Goal: Task Accomplishment & Management: Manage account settings

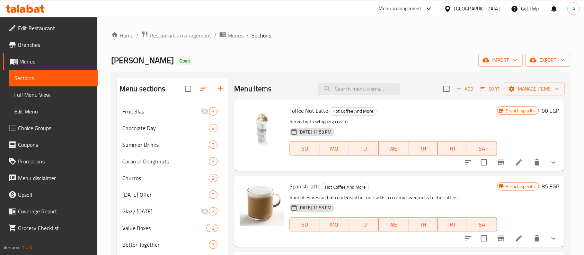
scroll to position [855, 0]
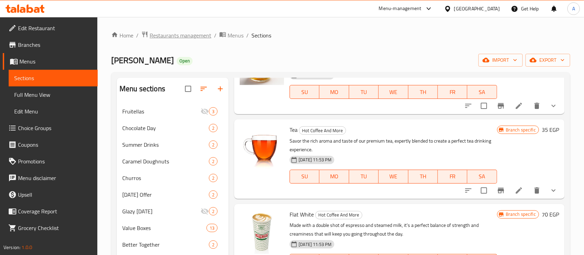
click at [166, 38] on span "Restaurants management" at bounding box center [181, 35] width 62 height 8
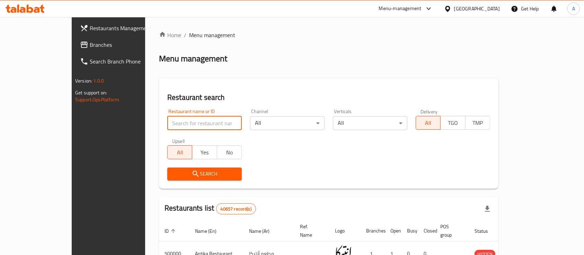
click at [185, 116] on input "search" at bounding box center [204, 123] width 74 height 14
paste input "502758"
type input "502758"
click at [176, 120] on input "502758" at bounding box center [204, 123] width 74 height 14
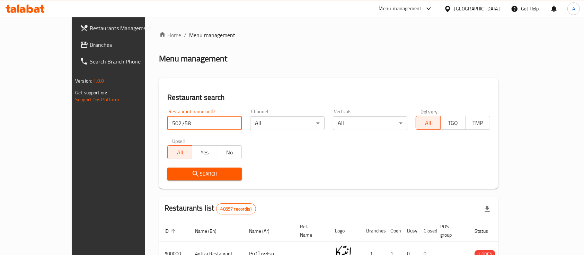
click at [176, 120] on input "502758" at bounding box center [204, 123] width 74 height 14
click at [176, 121] on input "502758" at bounding box center [204, 123] width 74 height 14
click at [220, 65] on div "Home / Menu management Menu management Restaurant search Restaurant name or ID …" at bounding box center [329, 245] width 340 height 429
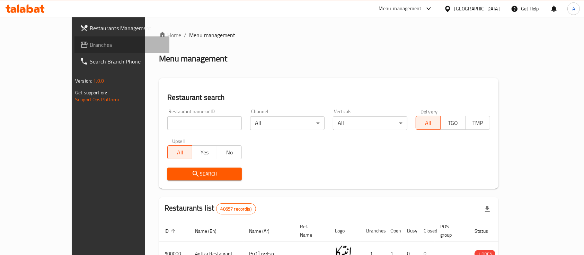
click at [80, 46] on icon at bounding box center [84, 45] width 8 height 8
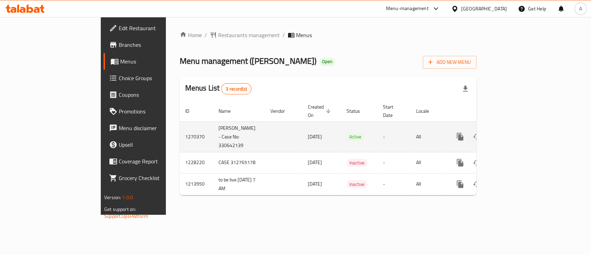
click at [519, 128] on link "enhanced table" at bounding box center [510, 136] width 17 height 17
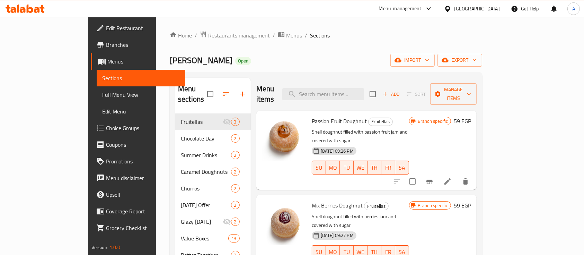
click at [183, 62] on div "Krispy Kreme Open import export" at bounding box center [326, 60] width 312 height 13
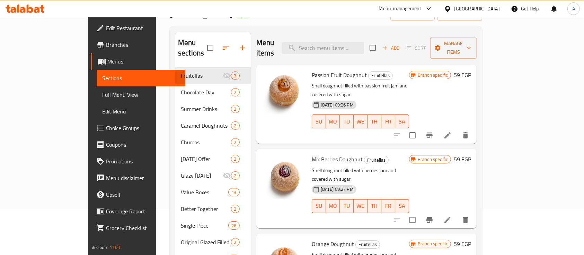
scroll to position [92, 0]
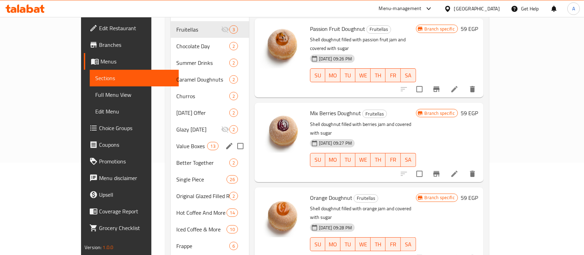
click at [176, 142] on span "Value Boxes" at bounding box center [191, 146] width 31 height 8
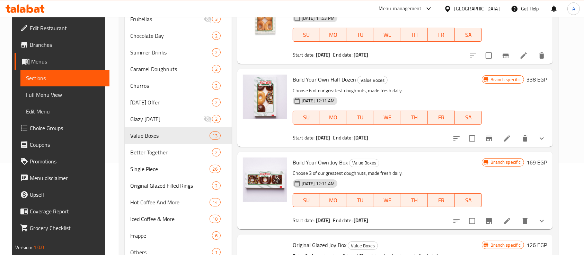
scroll to position [416, 0]
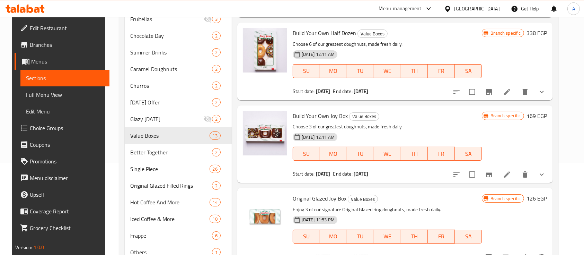
click at [548, 167] on button "show more" at bounding box center [542, 174] width 17 height 17
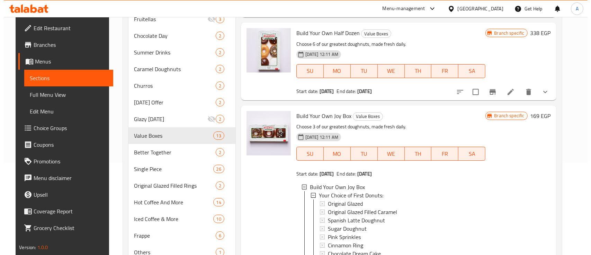
scroll to position [462, 0]
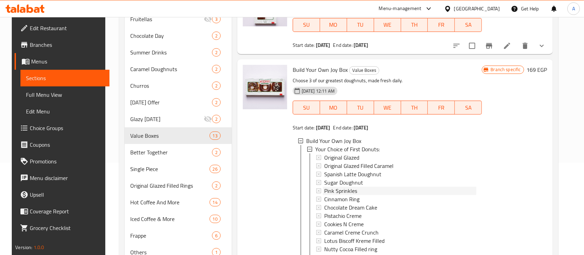
click at [346, 191] on span "Pink Sprinkles" at bounding box center [340, 190] width 33 height 8
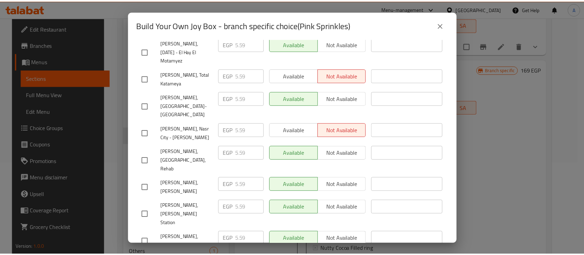
scroll to position [751, 0]
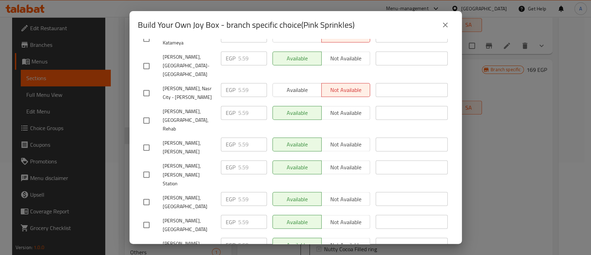
click at [444, 28] on icon "close" at bounding box center [445, 25] width 8 height 8
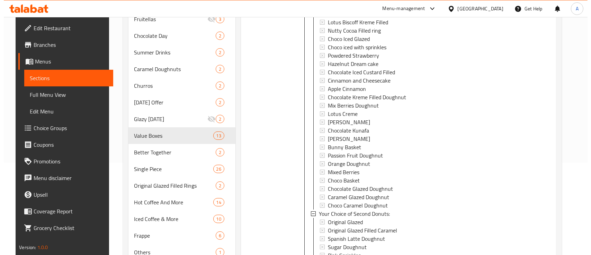
scroll to position [693, 0]
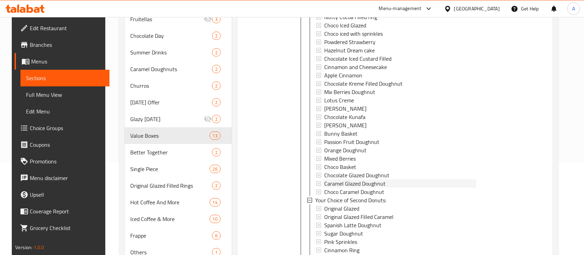
click at [344, 184] on span "Caramel Glazed Doughnut" at bounding box center [354, 183] width 61 height 8
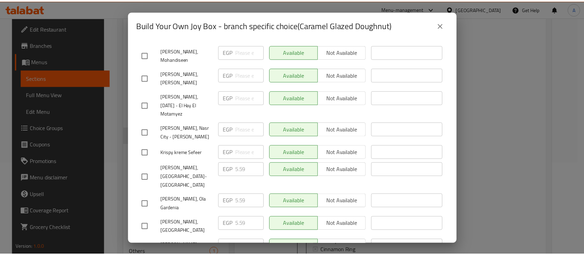
scroll to position [751, 0]
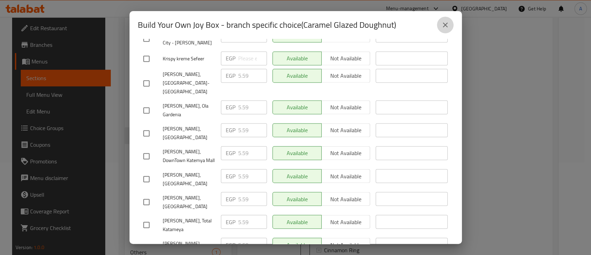
click at [447, 23] on icon "close" at bounding box center [445, 25] width 5 height 5
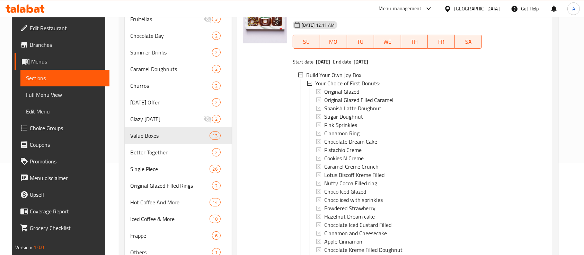
scroll to position [462, 0]
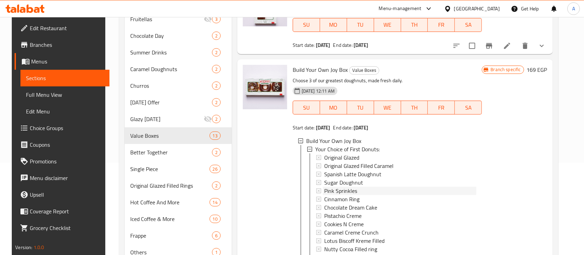
click at [352, 190] on span "Pink Sprinkles" at bounding box center [340, 190] width 33 height 8
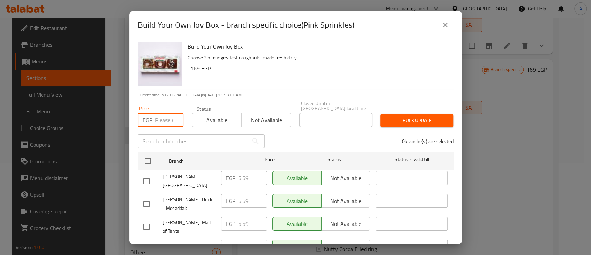
click at [160, 114] on input "number" at bounding box center [169, 120] width 28 height 14
paste input "5.95"
type input "5.95"
click at [148, 154] on input "checkbox" at bounding box center [148, 160] width 15 height 15
checkbox input "true"
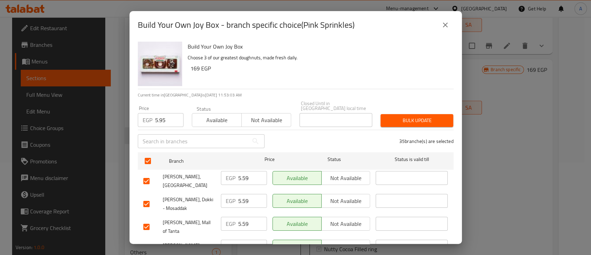
checkbox input "true"
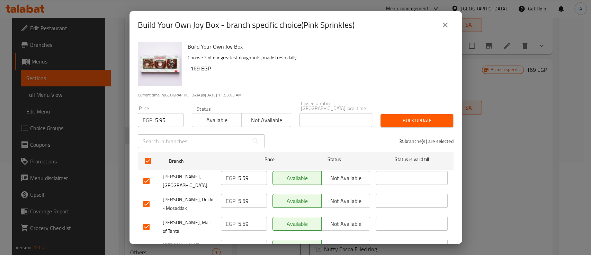
checkbox input "true"
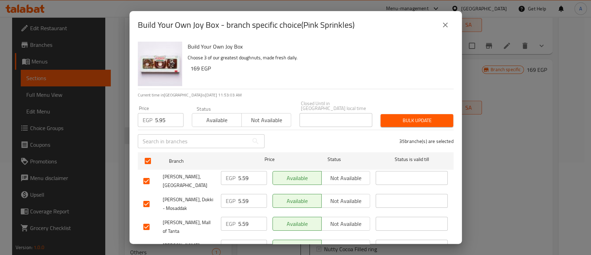
checkbox input "true"
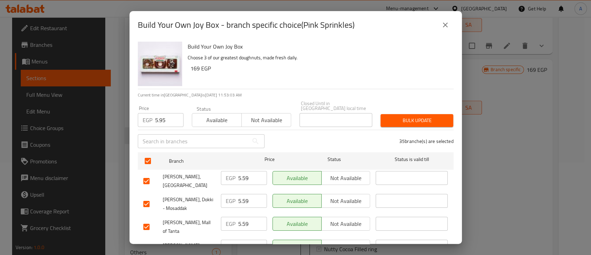
checkbox input "true"
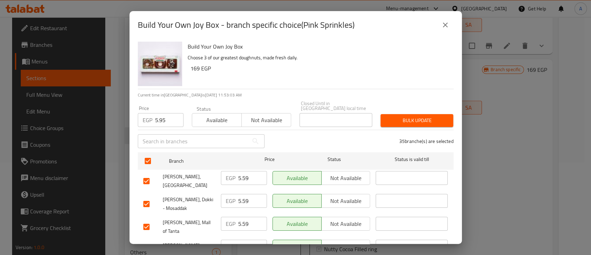
checkbox input "true"
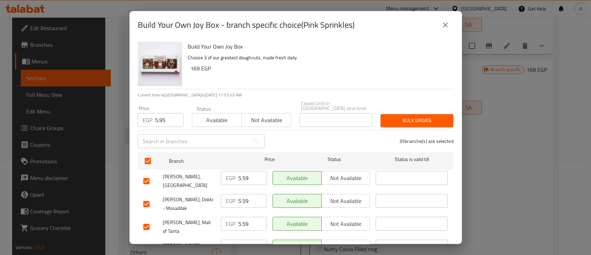
checkbox input "true"
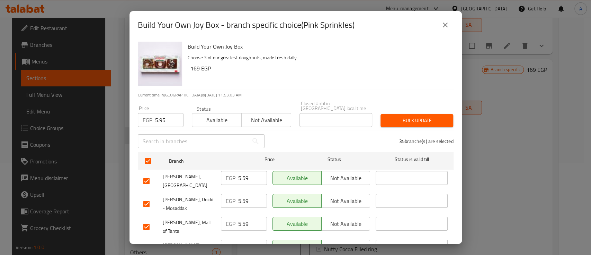
checkbox input "true"
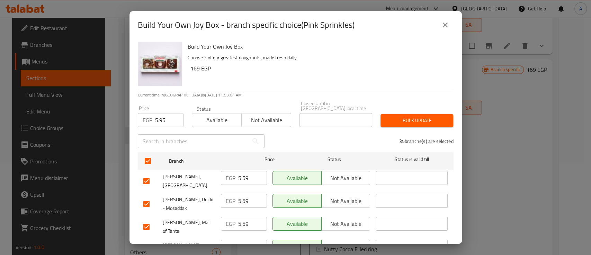
click at [417, 119] on span "Bulk update" at bounding box center [417, 120] width 62 height 9
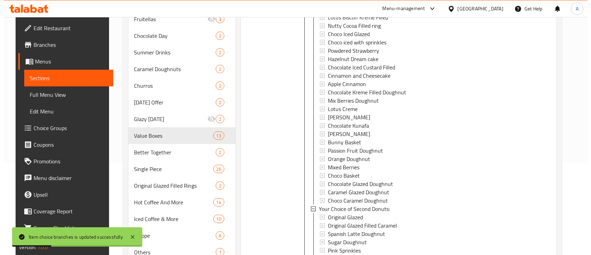
scroll to position [693, 0]
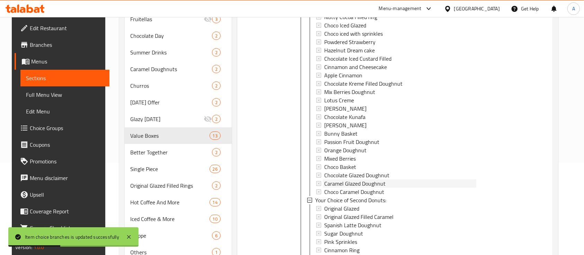
click at [349, 181] on span "Caramel Glazed Doughnut" at bounding box center [354, 183] width 61 height 8
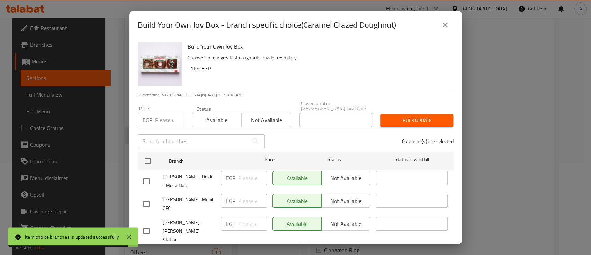
click at [160, 116] on input "number" at bounding box center [169, 120] width 28 height 14
paste input "5.95"
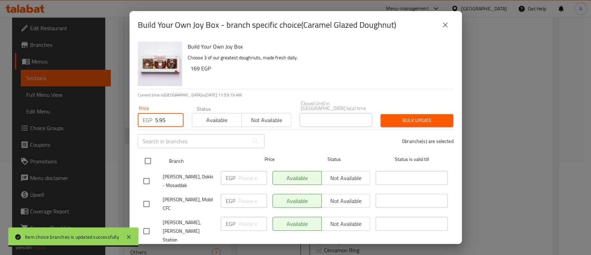
type input "5.95"
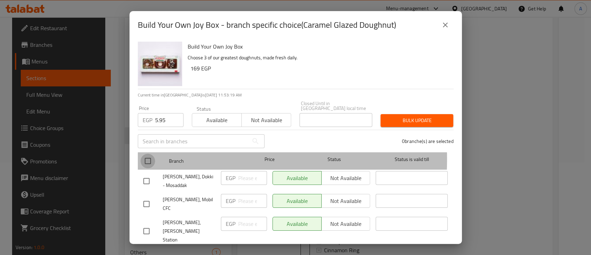
click at [149, 154] on input "checkbox" at bounding box center [148, 160] width 15 height 15
checkbox input "true"
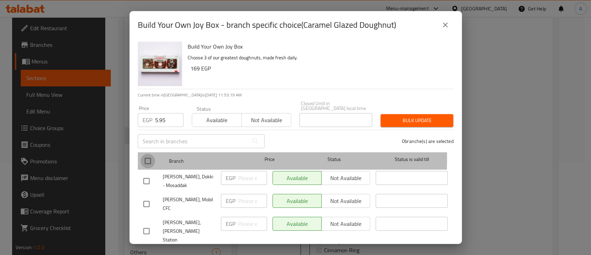
checkbox input "true"
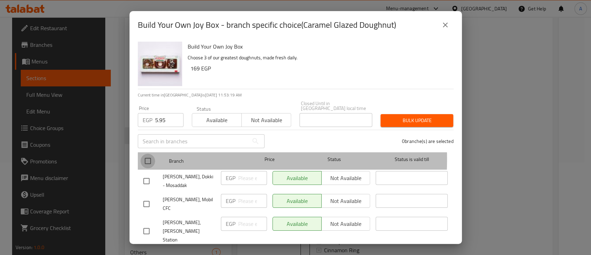
checkbox input "true"
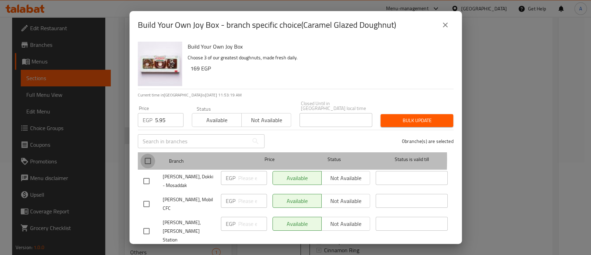
checkbox input "true"
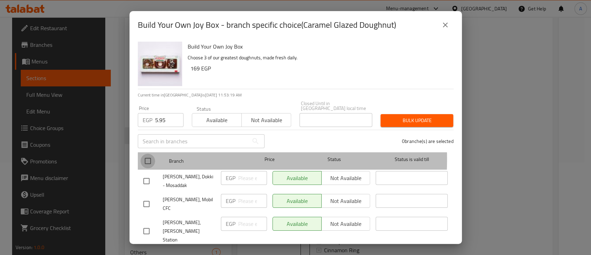
checkbox input "true"
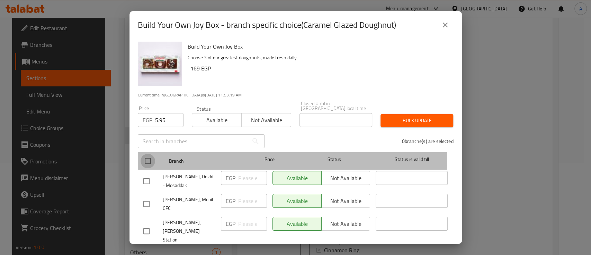
checkbox input "true"
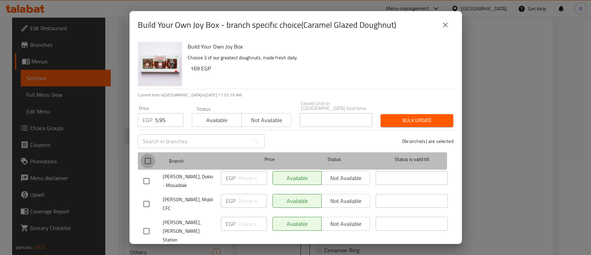
checkbox input "true"
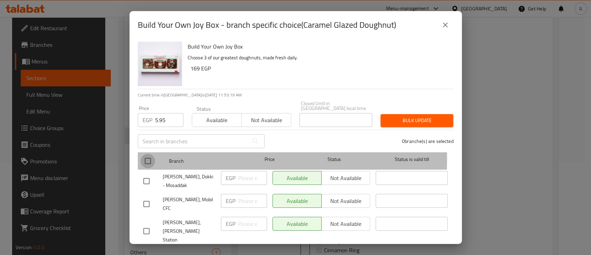
checkbox input "true"
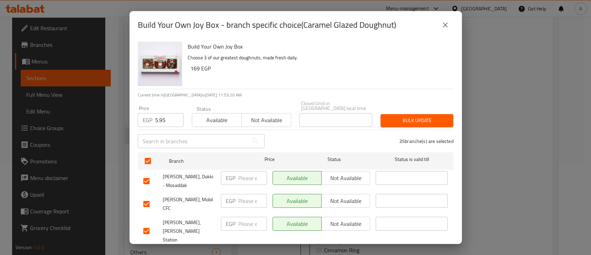
click at [412, 116] on span "Bulk update" at bounding box center [417, 120] width 62 height 9
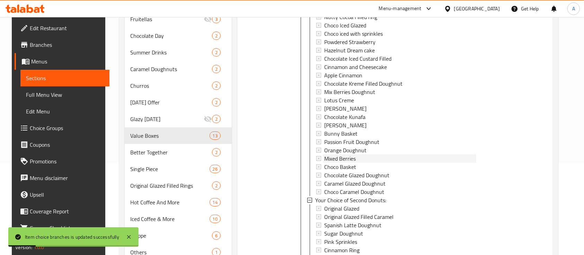
click at [337, 154] on span "Mixed Berries" at bounding box center [340, 158] width 32 height 8
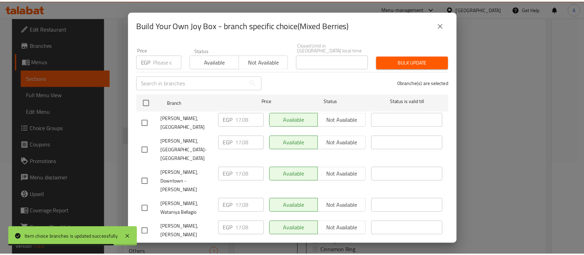
scroll to position [0, 0]
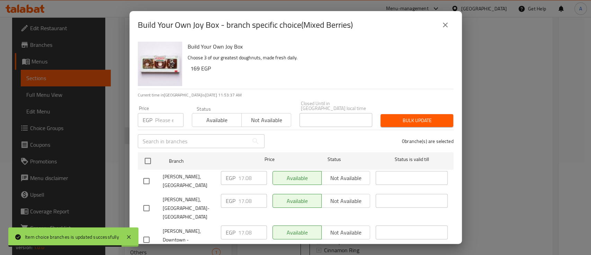
click at [160, 113] on input "number" at bounding box center [169, 120] width 28 height 14
paste input "14.45"
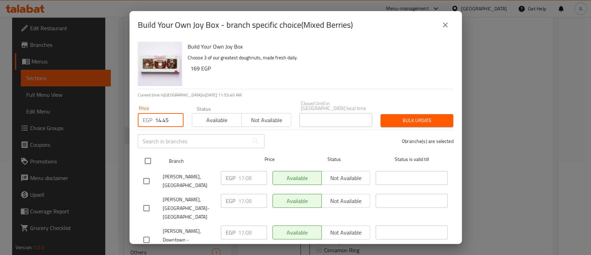
type input "14.45"
click at [146, 154] on input "checkbox" at bounding box center [148, 160] width 15 height 15
checkbox input "true"
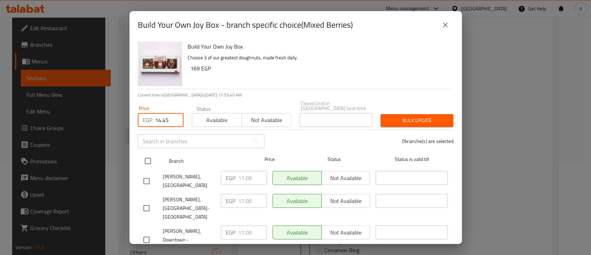
checkbox input "true"
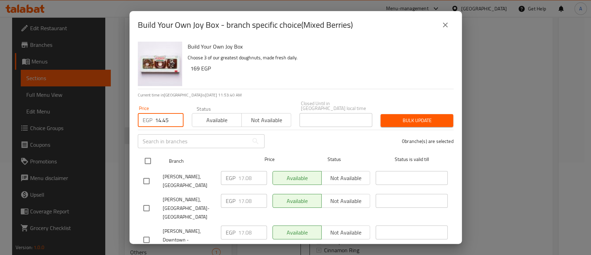
checkbox input "true"
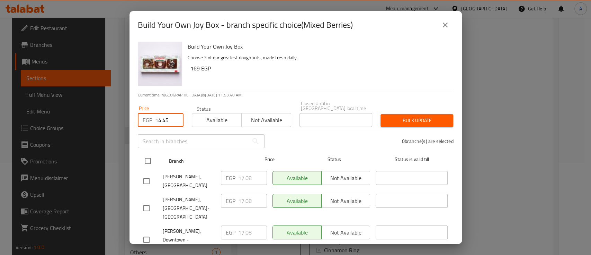
checkbox input "true"
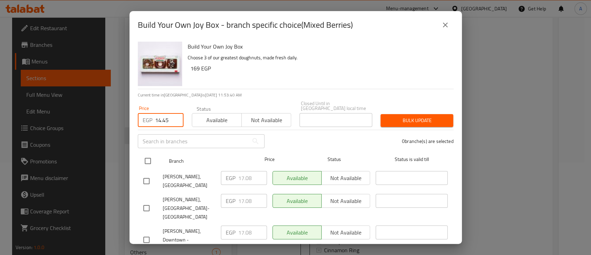
checkbox input "true"
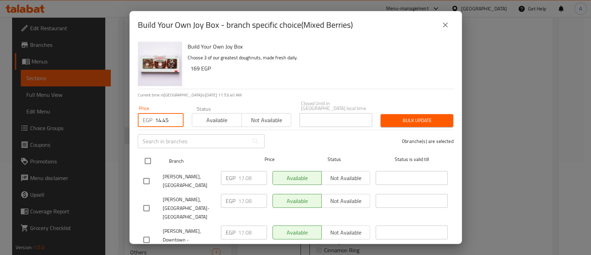
checkbox input "true"
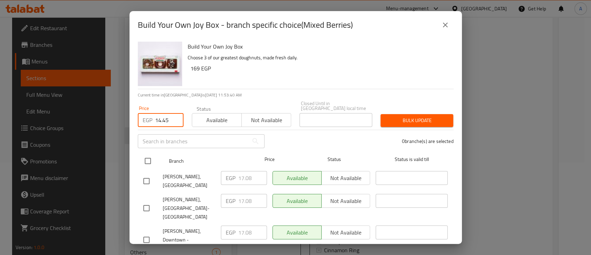
checkbox input "true"
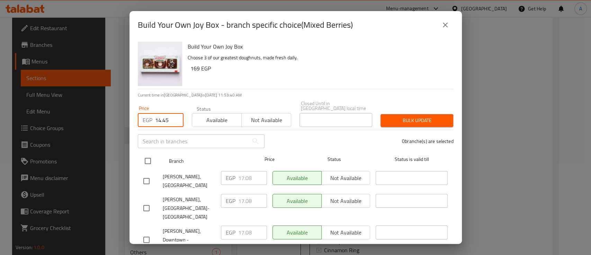
checkbox input "true"
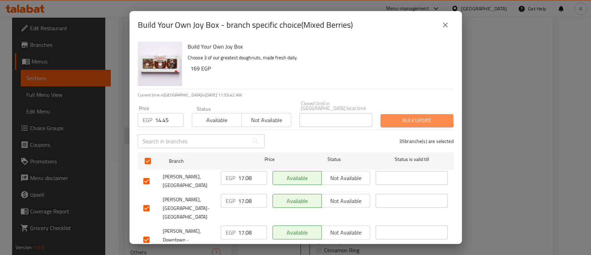
click at [408, 116] on span "Bulk update" at bounding box center [417, 120] width 62 height 9
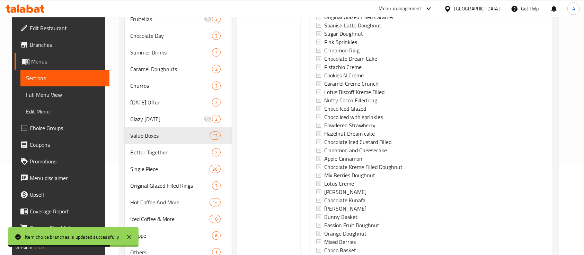
scroll to position [554, 0]
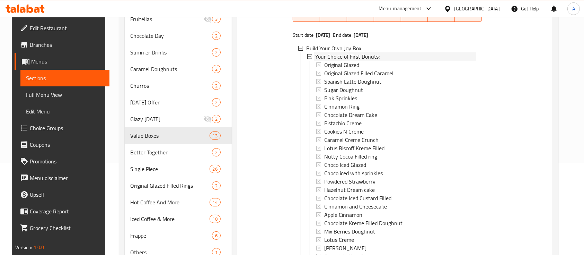
click at [352, 54] on span "Your Choice of First Donuts:" at bounding box center [347, 56] width 64 height 8
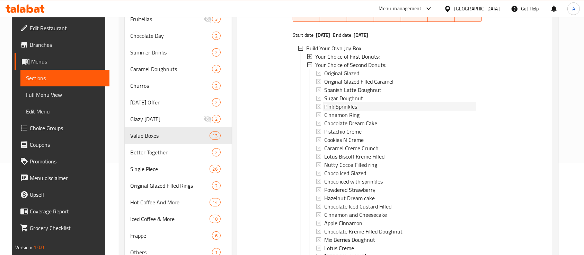
click at [355, 106] on div "Pink Sprinkles" at bounding box center [400, 106] width 152 height 8
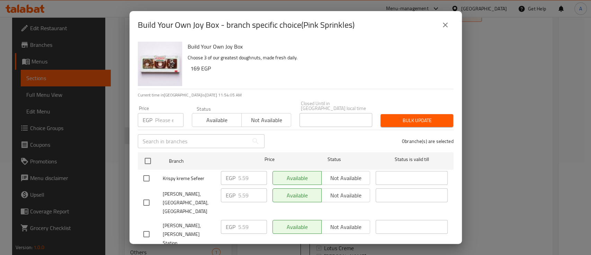
click at [160, 115] on input "number" at bounding box center [169, 120] width 28 height 14
paste input "5.95"
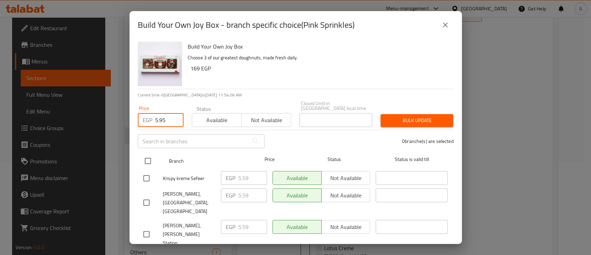
type input "5.95"
click at [147, 156] on input "checkbox" at bounding box center [148, 160] width 15 height 15
checkbox input "true"
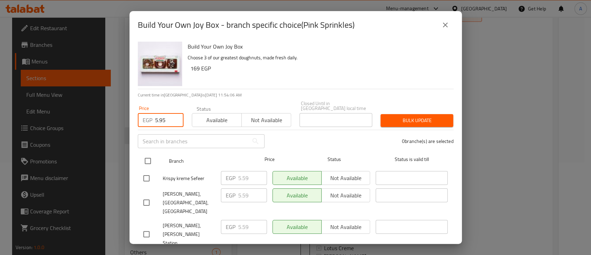
checkbox input "true"
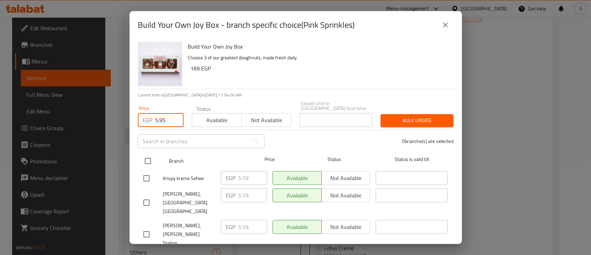
checkbox input "true"
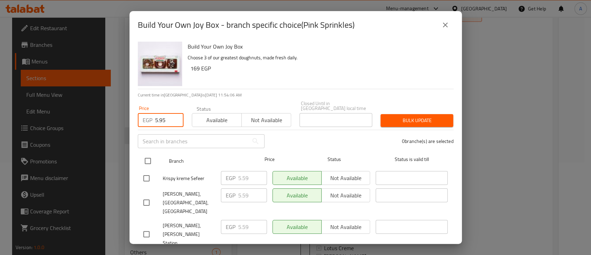
checkbox input "true"
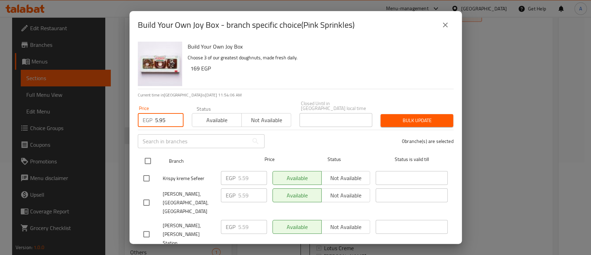
checkbox input "true"
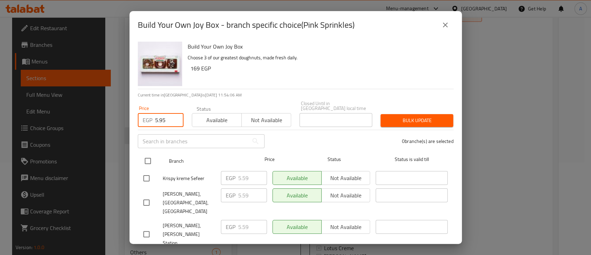
checkbox input "true"
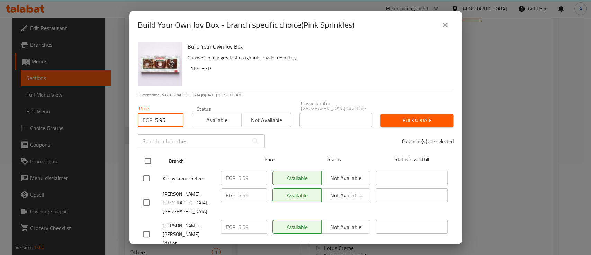
checkbox input "true"
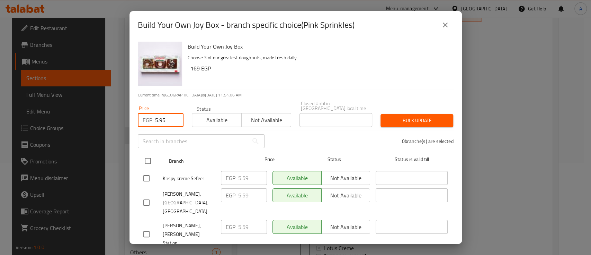
checkbox input "true"
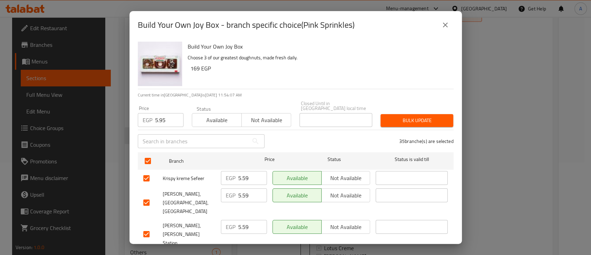
click at [417, 116] on span "Bulk update" at bounding box center [417, 120] width 62 height 9
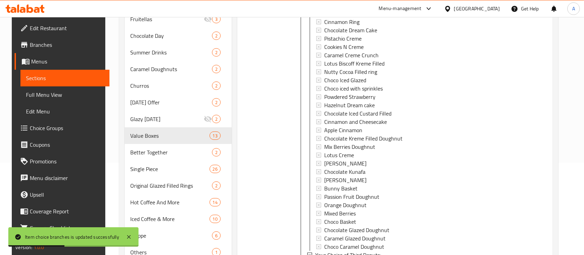
scroll to position [693, 0]
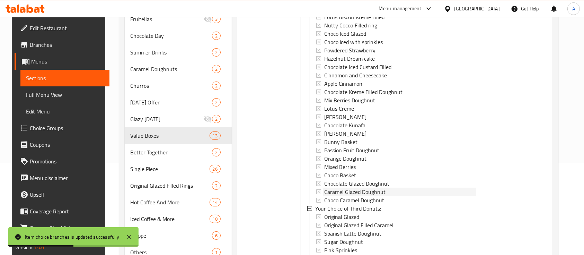
click at [346, 188] on span "Caramel Glazed Doughnut" at bounding box center [354, 191] width 61 height 8
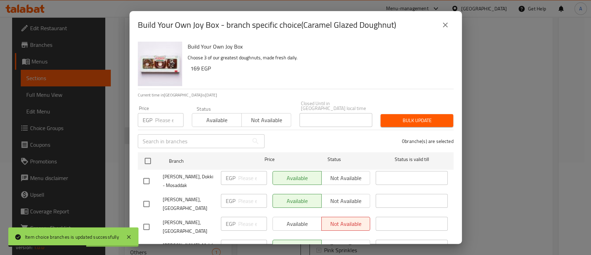
click at [163, 113] on input "number" at bounding box center [169, 120] width 28 height 14
paste input "5.95"
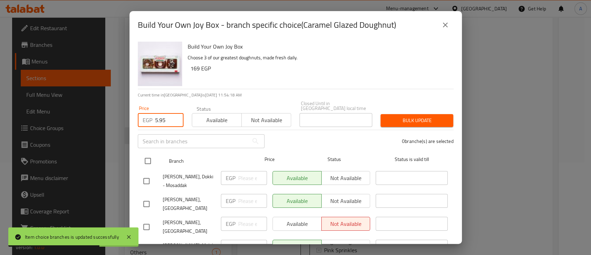
type input "5.95"
click at [150, 154] on input "checkbox" at bounding box center [148, 160] width 15 height 15
checkbox input "true"
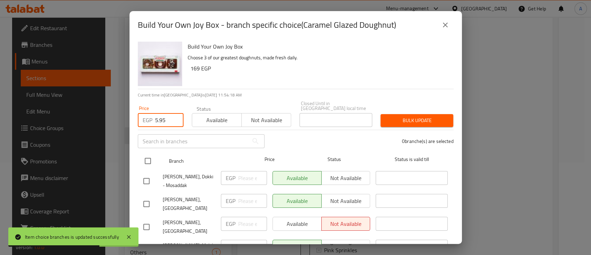
checkbox input "true"
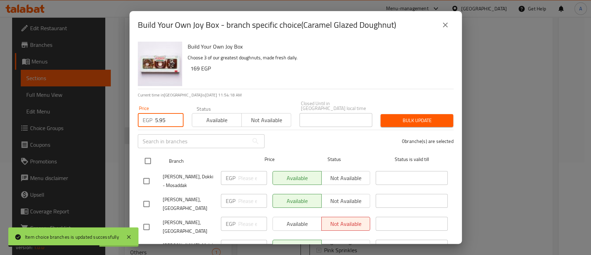
checkbox input "true"
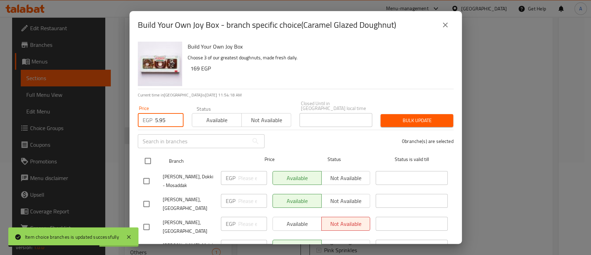
checkbox input "true"
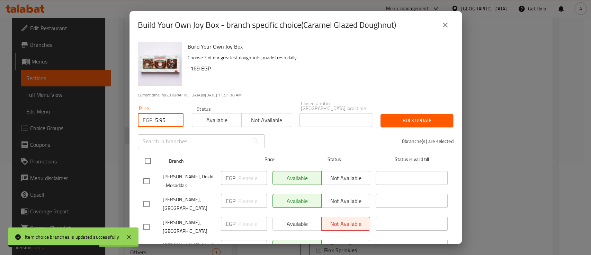
checkbox input "true"
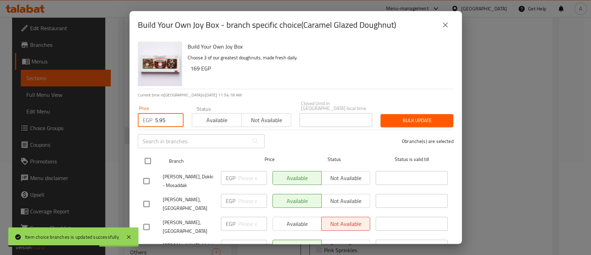
checkbox input "true"
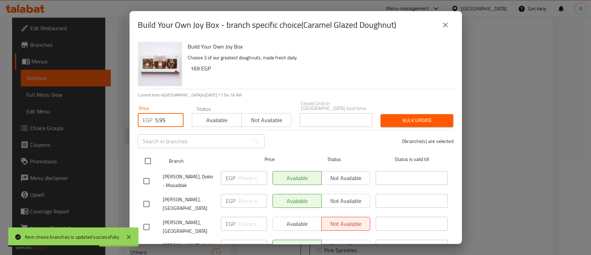
checkbox input "true"
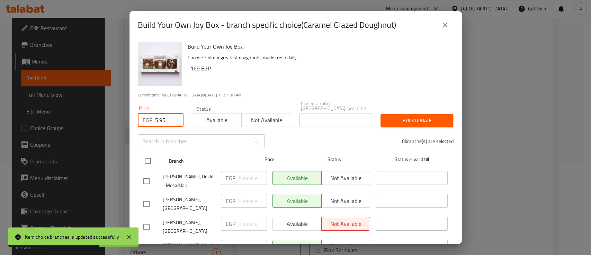
checkbox input "true"
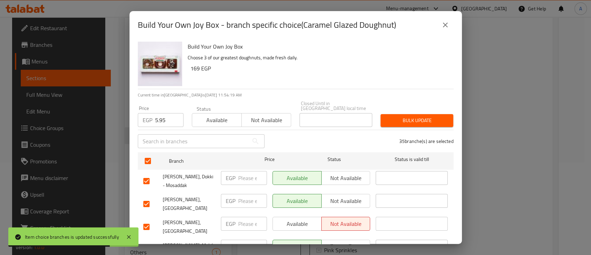
click at [402, 99] on div "Price EGP 5.95 Price Status Available Not available Closed Until in [GEOGRAPHIC…" at bounding box center [296, 114] width 324 height 34
click at [412, 116] on span "Bulk update" at bounding box center [417, 120] width 62 height 9
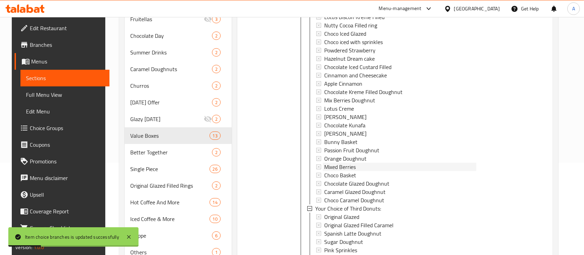
click at [346, 168] on span "Mixed Berries" at bounding box center [340, 166] width 32 height 8
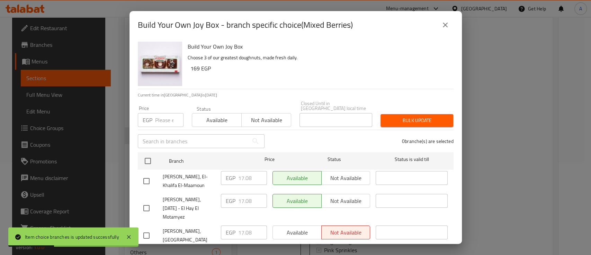
click at [161, 118] on input "number" at bounding box center [169, 120] width 28 height 14
paste input "14.45"
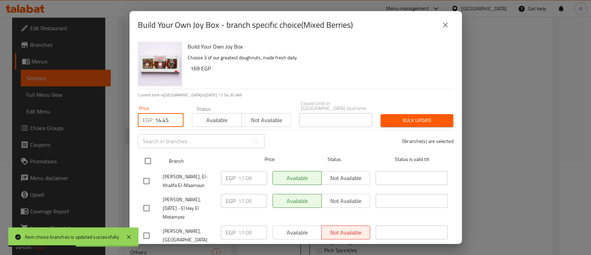
type input "14.45"
click at [150, 154] on input "checkbox" at bounding box center [148, 160] width 15 height 15
checkbox input "true"
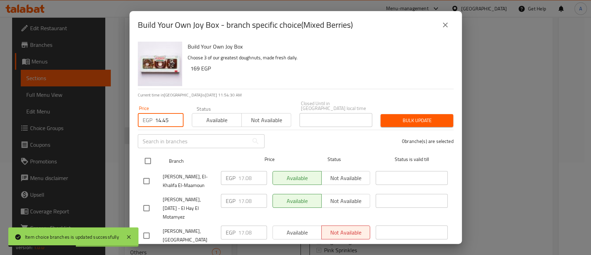
checkbox input "true"
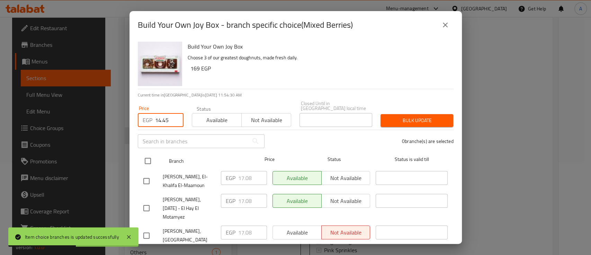
checkbox input "true"
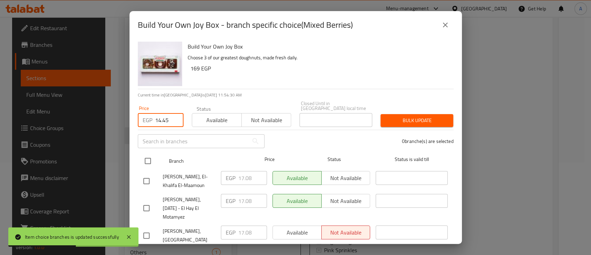
checkbox input "true"
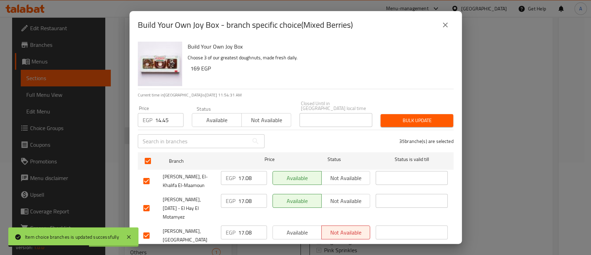
click at [410, 116] on span "Bulk update" at bounding box center [417, 120] width 62 height 9
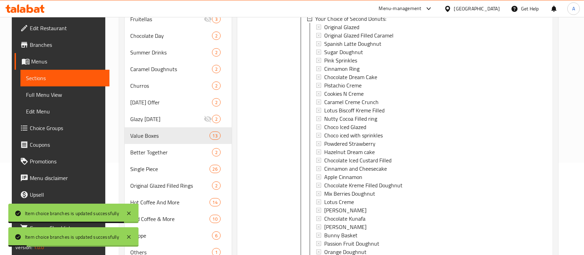
scroll to position [508, 0]
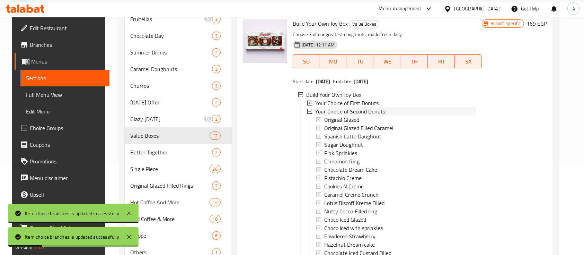
click at [307, 110] on icon at bounding box center [309, 111] width 5 height 5
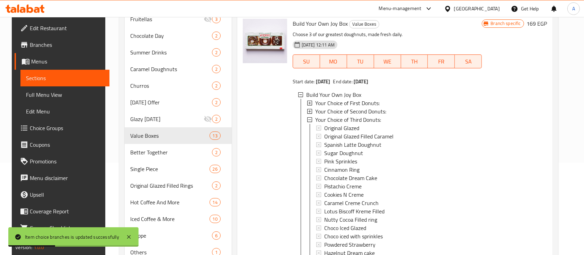
scroll to position [1, 0]
click at [353, 159] on span "Pink Sprinkles" at bounding box center [340, 160] width 33 height 8
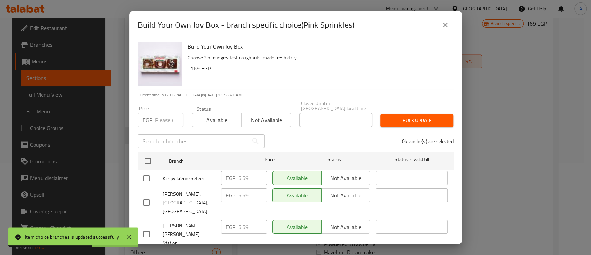
click at [160, 116] on input "number" at bounding box center [169, 120] width 28 height 14
paste input "5.95"
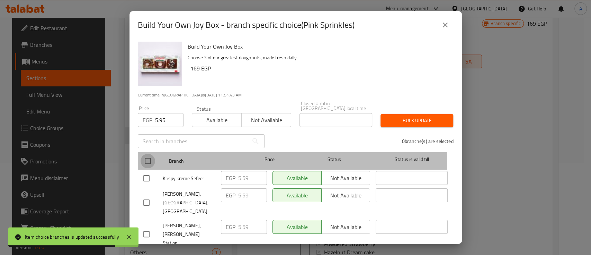
click at [148, 158] on input "checkbox" at bounding box center [148, 160] width 15 height 15
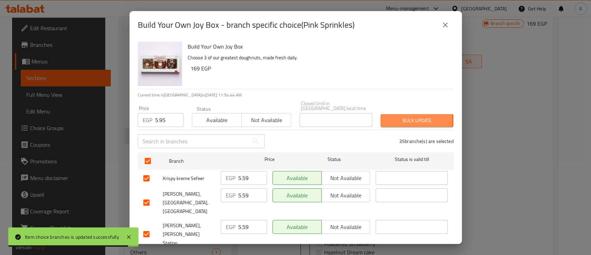
click at [407, 116] on span "Bulk update" at bounding box center [417, 120] width 62 height 9
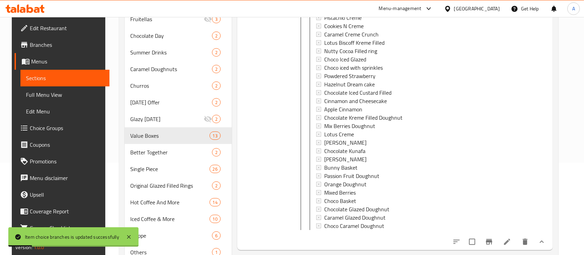
scroll to position [693, 0]
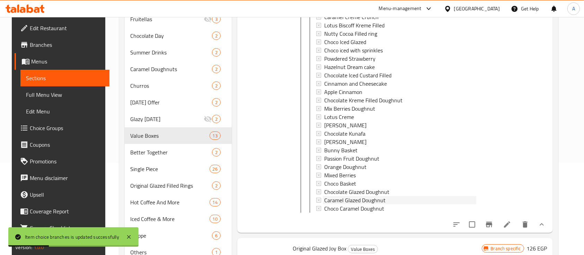
click at [353, 202] on span "Caramel Glazed Doughnut" at bounding box center [354, 200] width 61 height 8
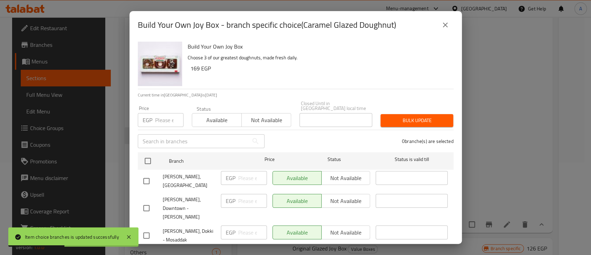
click at [163, 113] on input "number" at bounding box center [169, 120] width 28 height 14
paste input "5.95"
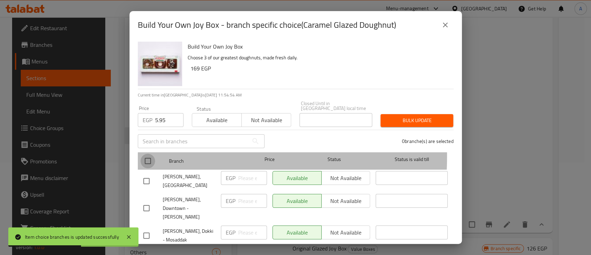
click at [148, 153] on input "checkbox" at bounding box center [148, 160] width 15 height 15
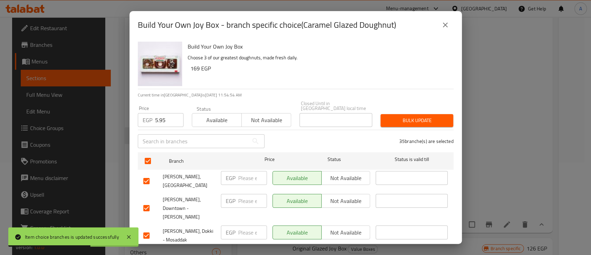
click at [412, 116] on span "Bulk update" at bounding box center [417, 120] width 62 height 9
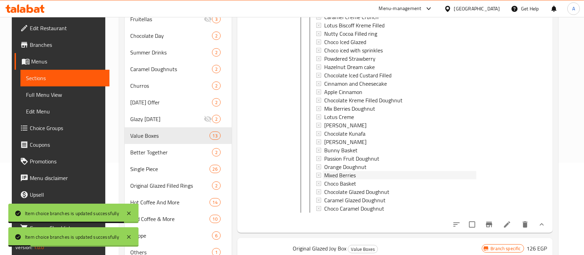
click at [337, 174] on span "Mixed Berries" at bounding box center [340, 175] width 32 height 8
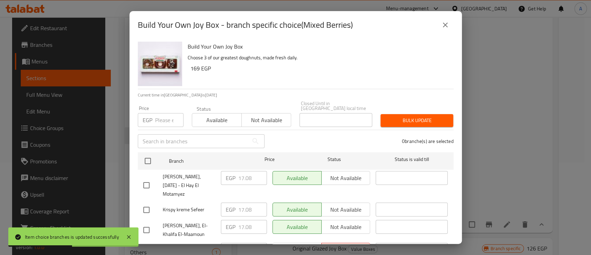
click at [162, 114] on input "number" at bounding box center [169, 120] width 28 height 14
paste input "14.45"
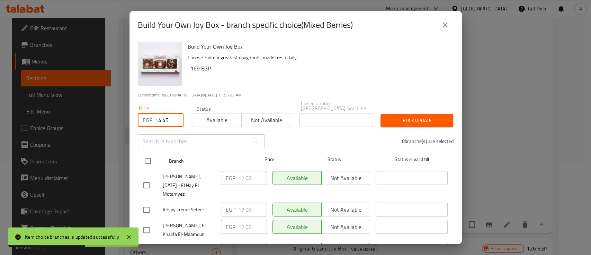
drag, startPoint x: 143, startPoint y: 156, endPoint x: 148, endPoint y: 155, distance: 4.9
click at [144, 156] on input "checkbox" at bounding box center [148, 160] width 15 height 15
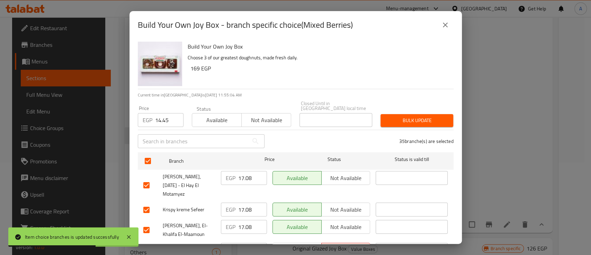
click at [421, 116] on span "Bulk update" at bounding box center [417, 120] width 62 height 9
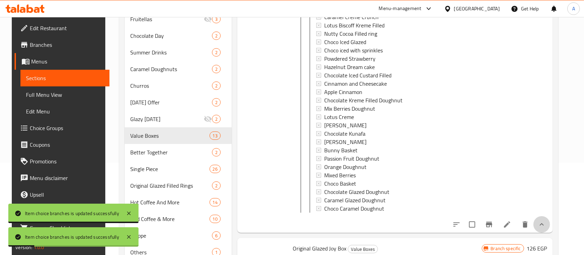
click at [540, 228] on button "show more" at bounding box center [542, 224] width 17 height 17
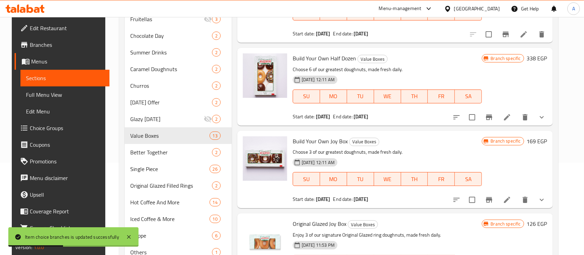
scroll to position [369, 0]
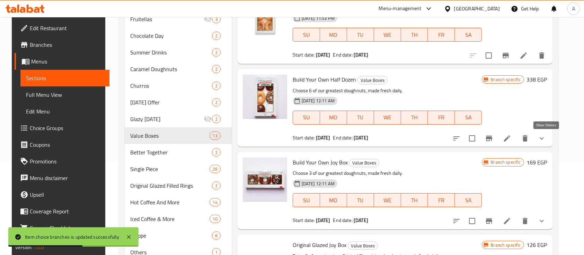
click at [546, 141] on icon "show more" at bounding box center [542, 138] width 8 height 8
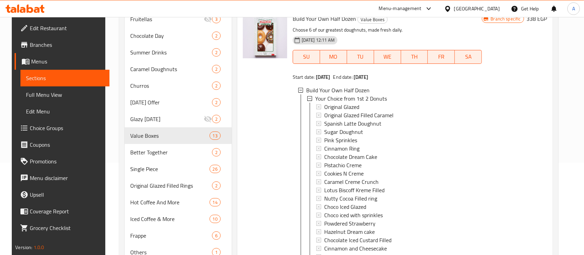
scroll to position [416, 0]
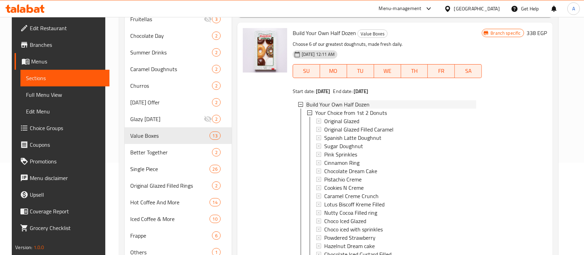
click at [360, 105] on span "Build Your Own Half Dozen" at bounding box center [337, 104] width 63 height 8
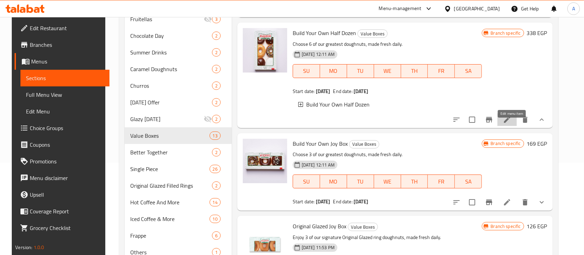
click at [511, 124] on icon at bounding box center [507, 119] width 8 height 8
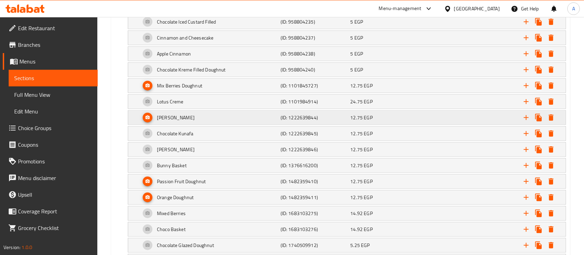
scroll to position [693, 0]
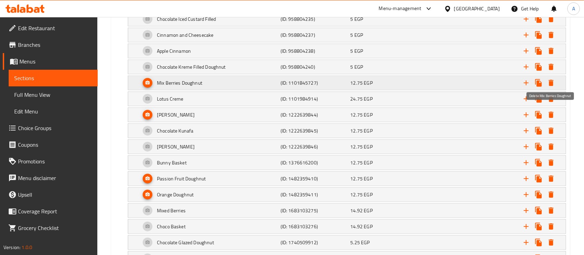
click at [552, 80] on icon "Expand" at bounding box center [551, 83] width 5 height 6
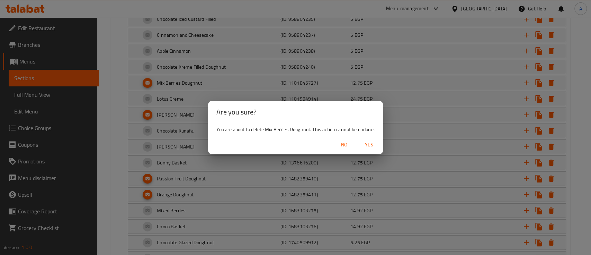
click at [377, 145] on span "Yes" at bounding box center [369, 144] width 17 height 9
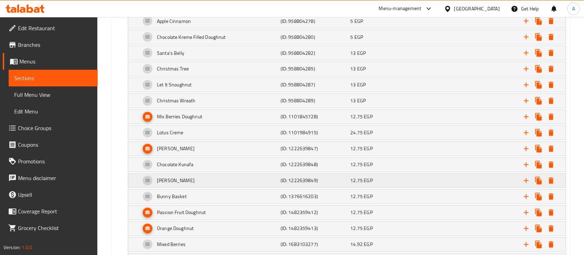
scroll to position [1293, 0]
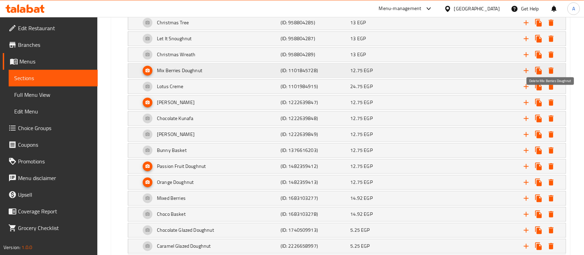
click at [549, 67] on icon "Expand" at bounding box center [551, 71] width 8 height 8
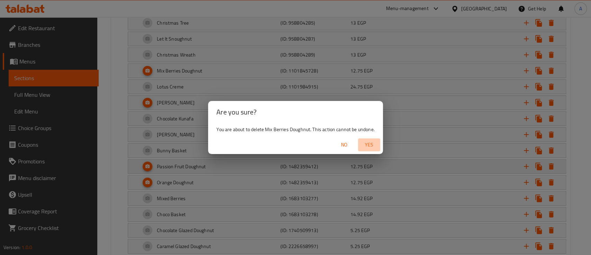
click at [366, 149] on span "Yes" at bounding box center [369, 144] width 17 height 9
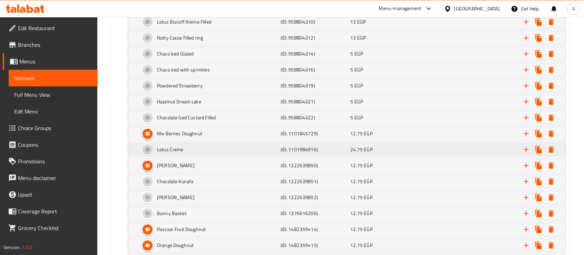
scroll to position [1801, 0]
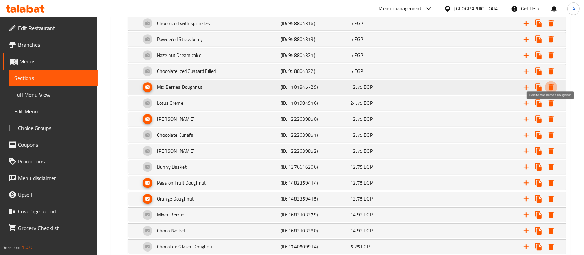
click at [551, 84] on icon "Expand" at bounding box center [551, 87] width 5 height 6
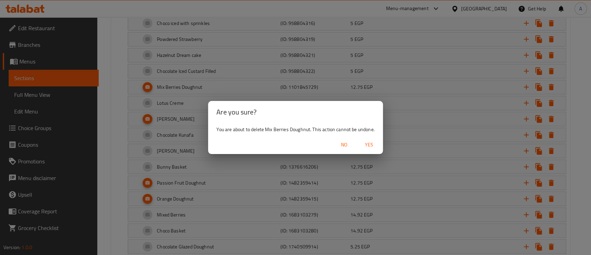
click at [368, 140] on span "Yes" at bounding box center [369, 144] width 17 height 9
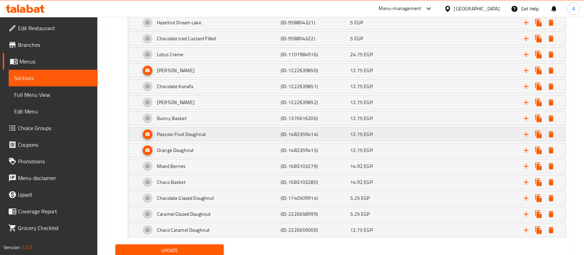
scroll to position [1851, 0]
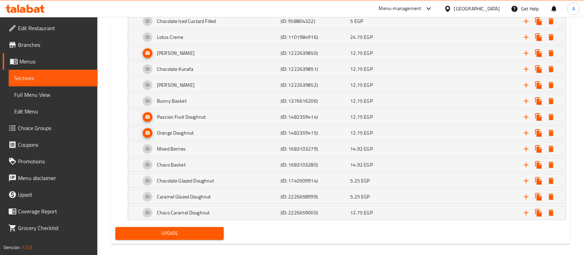
click at [200, 229] on span "Update" at bounding box center [169, 233] width 97 height 9
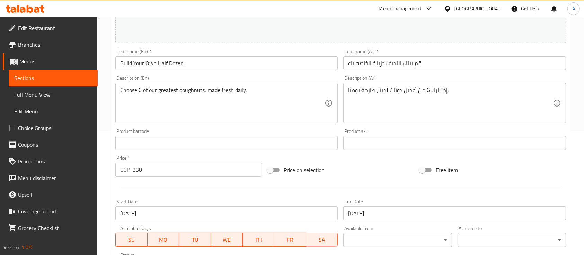
scroll to position [0, 0]
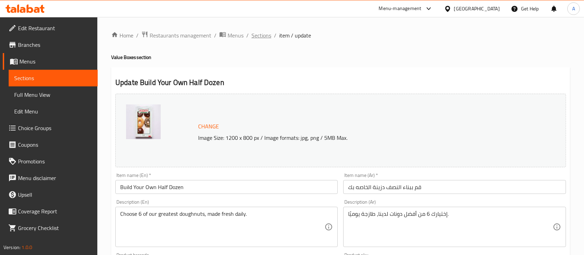
click at [260, 33] on span "Sections" at bounding box center [262, 35] width 20 height 8
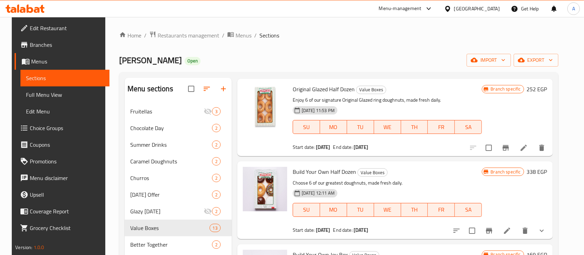
scroll to position [416, 0]
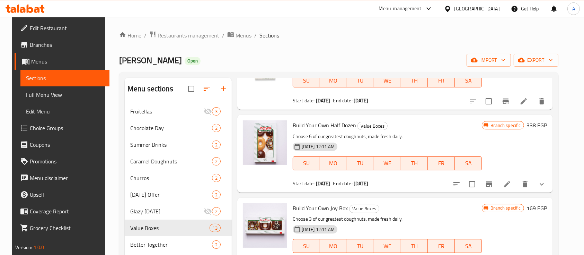
click at [543, 180] on icon "show more" at bounding box center [542, 184] width 8 height 8
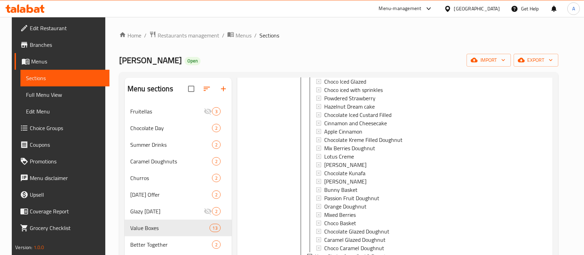
scroll to position [739, 0]
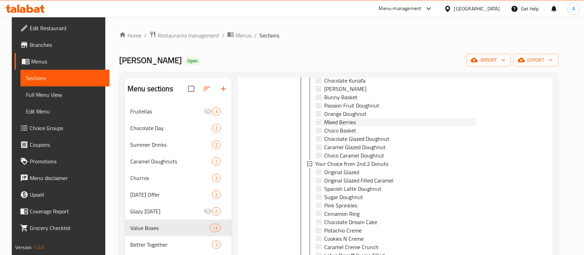
click at [343, 120] on span "Mixed Berries" at bounding box center [340, 122] width 32 height 8
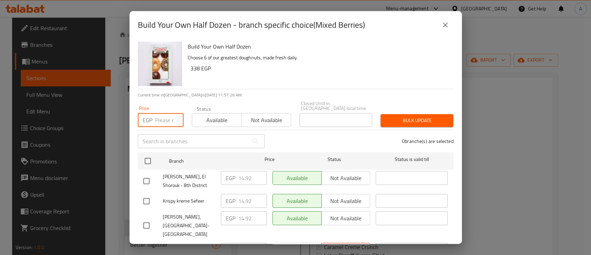
click at [161, 119] on input "number" at bounding box center [169, 120] width 28 height 14
paste input "12.75"
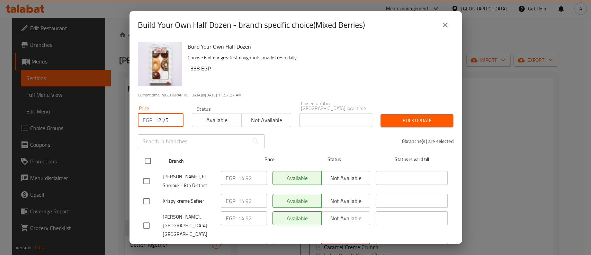
click at [149, 155] on input "checkbox" at bounding box center [148, 160] width 15 height 15
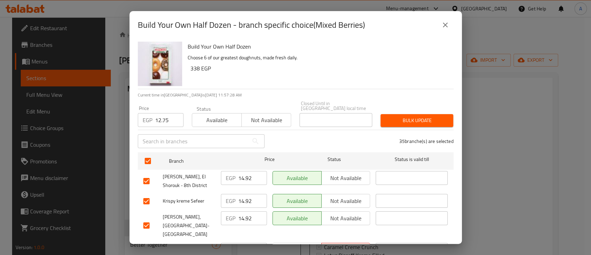
click at [386, 116] on span "Bulk update" at bounding box center [417, 120] width 62 height 9
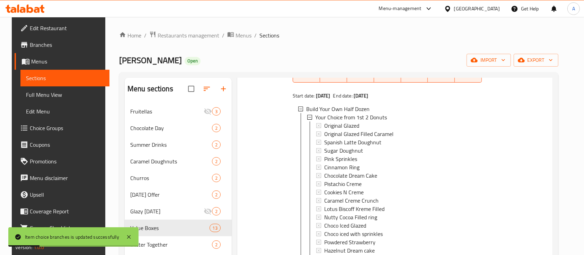
scroll to position [462, 0]
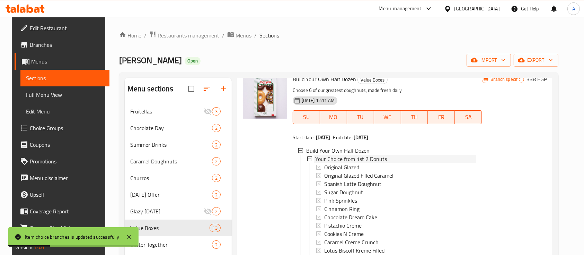
click at [307, 158] on icon at bounding box center [309, 158] width 5 height 5
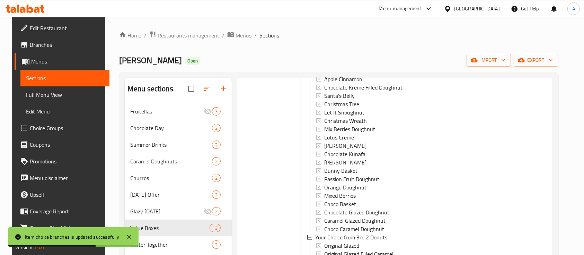
scroll to position [739, 0]
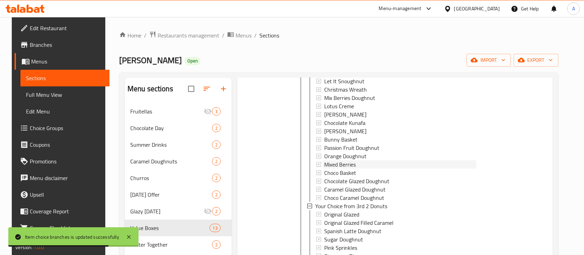
click at [342, 164] on span "Mixed Berries" at bounding box center [340, 164] width 32 height 8
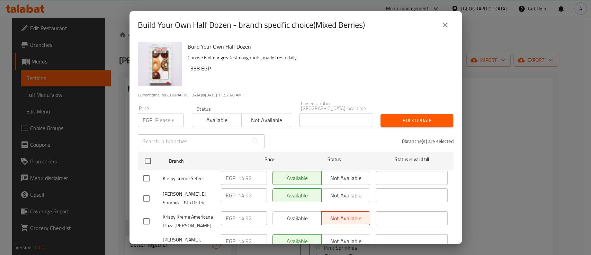
click at [153, 122] on div "Price EGP Price" at bounding box center [161, 116] width 54 height 29
click at [162, 113] on input "number" at bounding box center [169, 120] width 28 height 14
paste input "12.75"
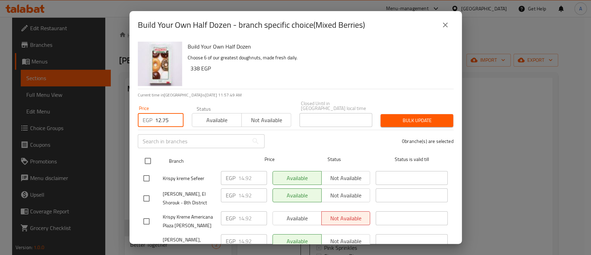
click at [147, 154] on input "checkbox" at bounding box center [148, 160] width 15 height 15
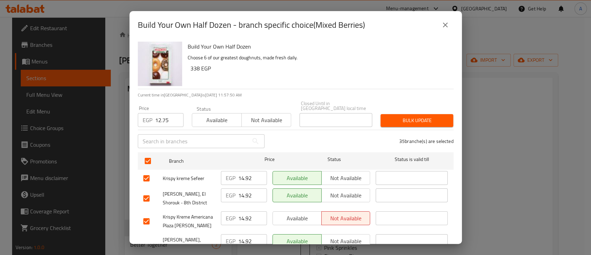
click at [404, 121] on button "Bulk update" at bounding box center [417, 120] width 73 height 13
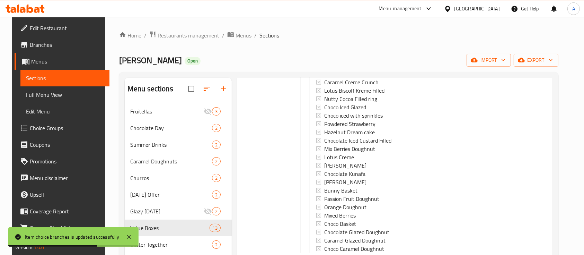
scroll to position [1016, 0]
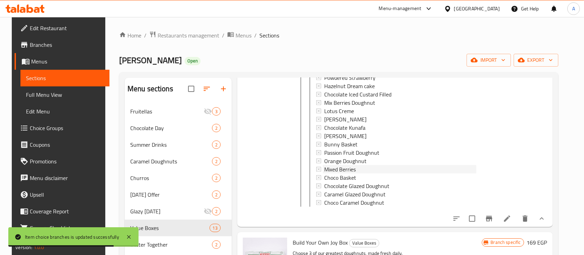
click at [351, 168] on span "Mixed Berries" at bounding box center [340, 169] width 32 height 8
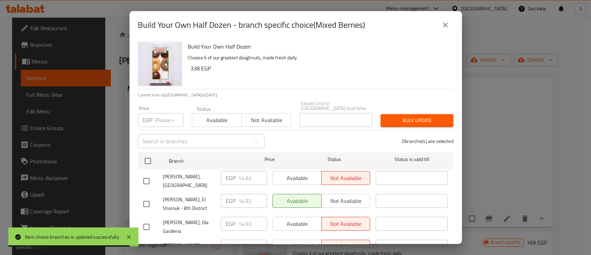
click at [161, 116] on input "number" at bounding box center [169, 120] width 28 height 14
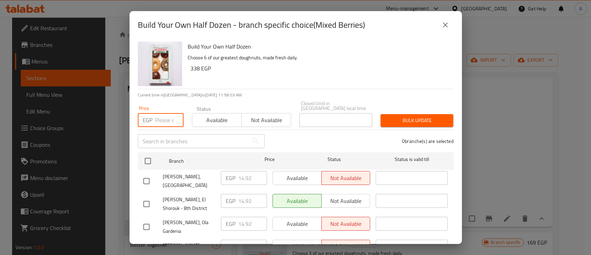
paste input "12.75"
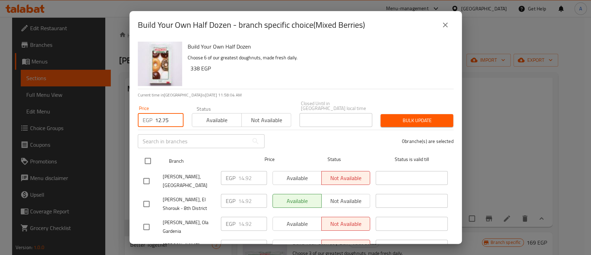
click at [148, 153] on input "checkbox" at bounding box center [148, 160] width 15 height 15
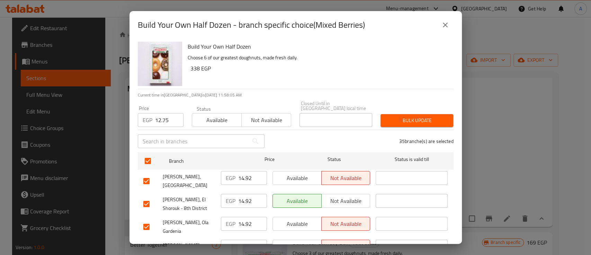
click at [427, 116] on span "Bulk update" at bounding box center [417, 120] width 62 height 9
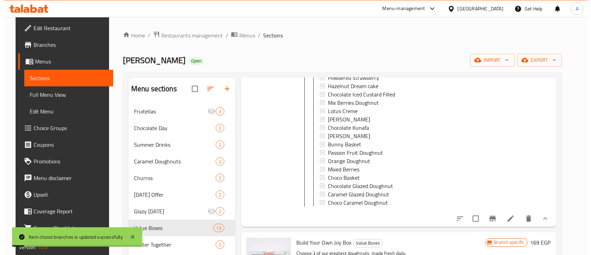
scroll to position [0, 0]
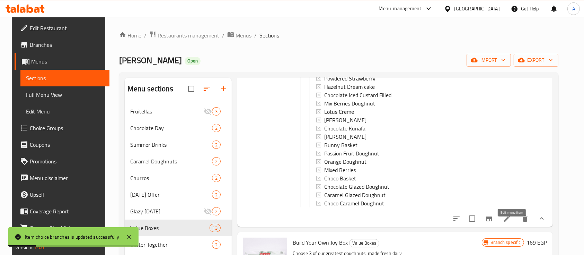
click at [511, 222] on icon at bounding box center [507, 218] width 8 height 8
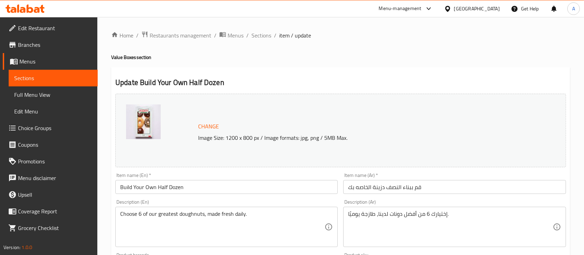
click at [261, 32] on span "Sections" at bounding box center [262, 35] width 20 height 8
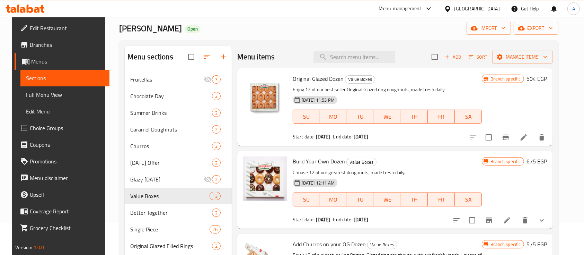
scroll to position [46, 0]
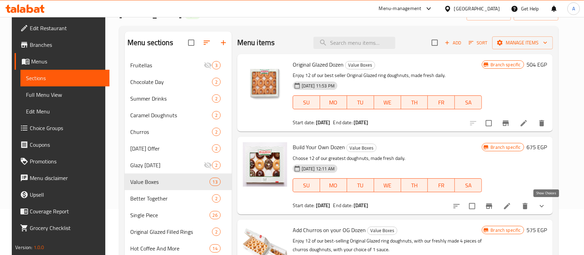
click at [546, 206] on icon "show more" at bounding box center [542, 206] width 8 height 8
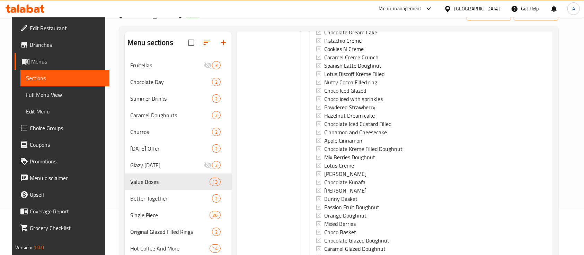
scroll to position [277, 0]
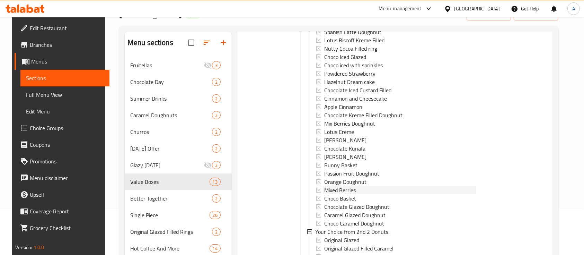
click at [332, 187] on span "Mixed Berries" at bounding box center [340, 190] width 32 height 8
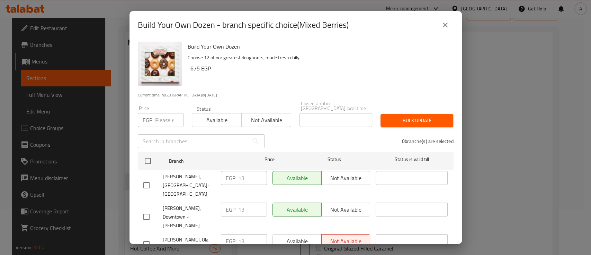
click at [161, 116] on input "number" at bounding box center [169, 120] width 28 height 14
paste input "11.05"
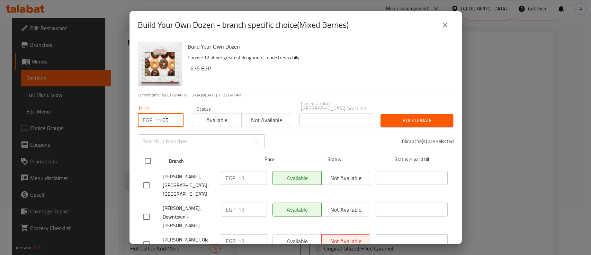
click at [148, 160] on input "checkbox" at bounding box center [148, 160] width 15 height 15
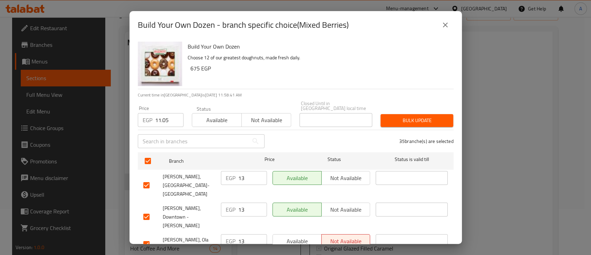
click at [405, 118] on span "Bulk update" at bounding box center [417, 120] width 62 height 9
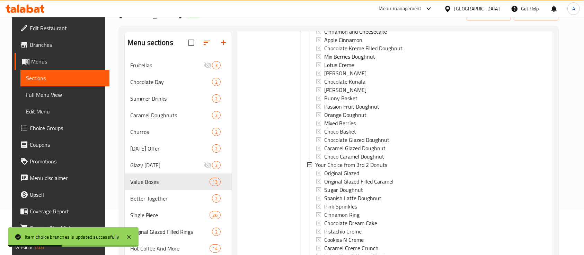
scroll to position [646, 0]
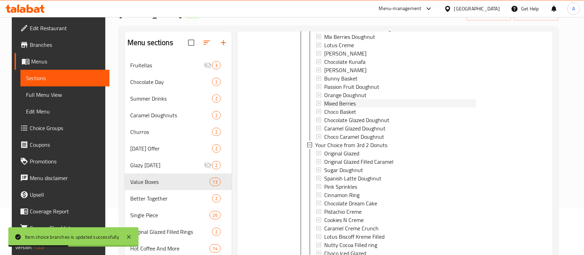
click at [342, 105] on span "Mixed Berries" at bounding box center [340, 103] width 32 height 8
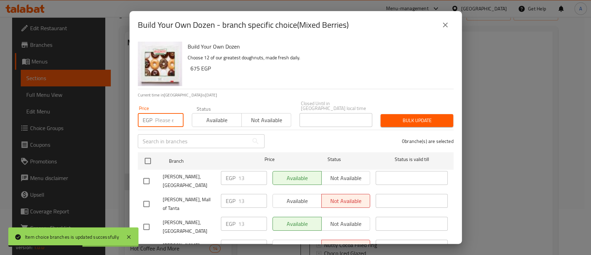
click at [166, 116] on input "number" at bounding box center [169, 120] width 28 height 14
paste input "11.05"
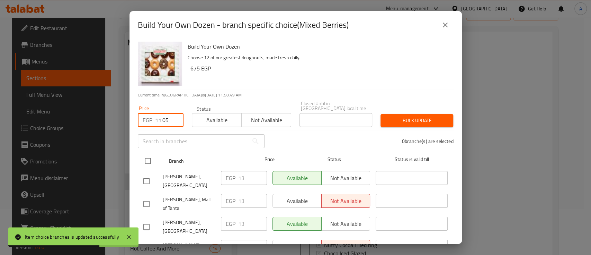
click at [154, 156] on input "checkbox" at bounding box center [148, 160] width 15 height 15
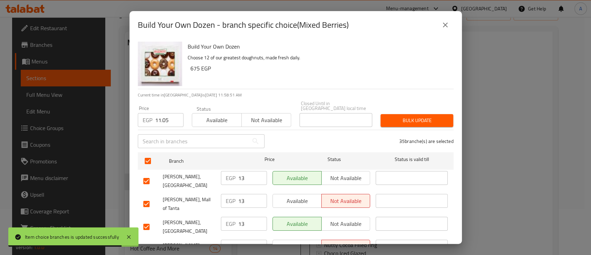
click at [416, 116] on span "Bulk update" at bounding box center [417, 120] width 62 height 9
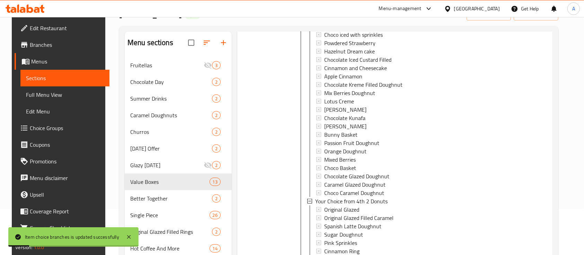
scroll to position [878, 0]
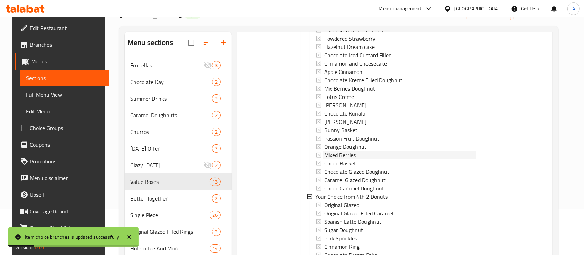
click at [341, 151] on span "Mixed Berries" at bounding box center [340, 155] width 32 height 8
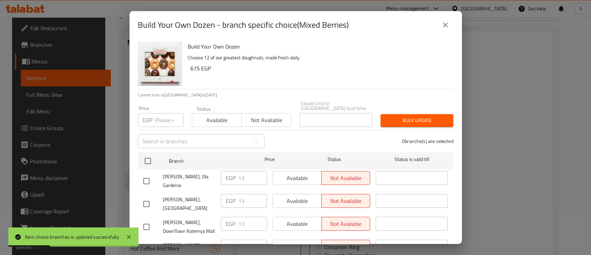
click at [157, 113] on input "number" at bounding box center [169, 120] width 28 height 14
paste input "11.05"
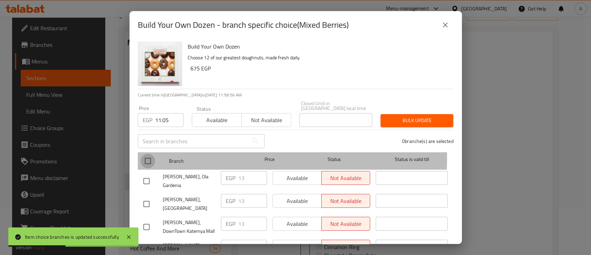
click at [146, 153] on input "checkbox" at bounding box center [148, 160] width 15 height 15
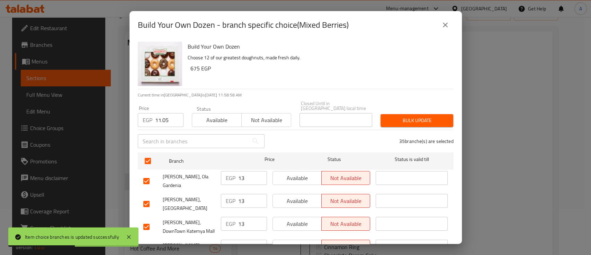
click at [407, 116] on span "Bulk update" at bounding box center [417, 120] width 62 height 9
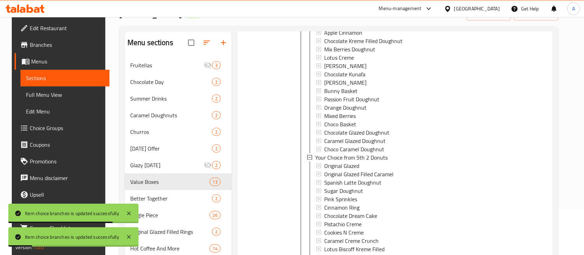
scroll to position [1201, 0]
click at [332, 115] on span "Mixed Berries" at bounding box center [340, 114] width 32 height 8
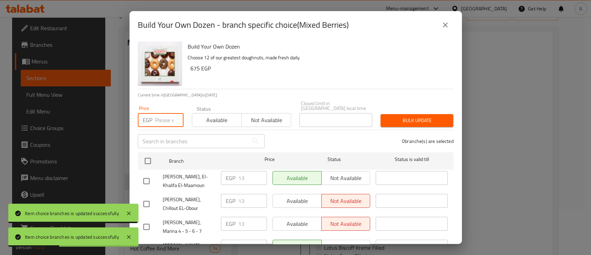
click at [160, 113] on input "number" at bounding box center [169, 120] width 28 height 14
paste input "11.05"
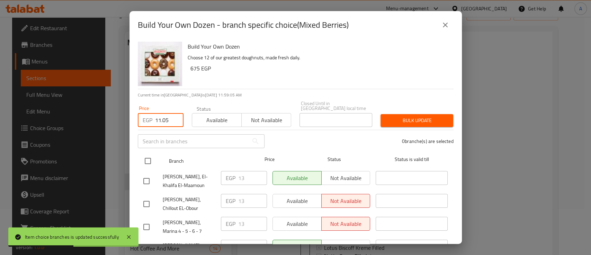
click at [146, 154] on input "checkbox" at bounding box center [148, 160] width 15 height 15
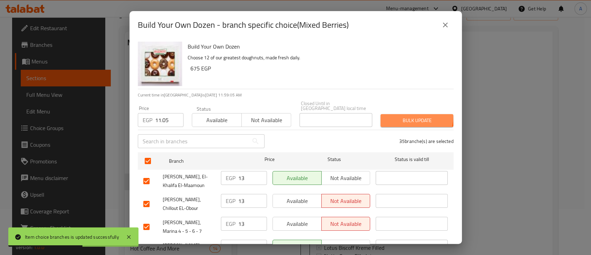
click at [385, 114] on button "Bulk update" at bounding box center [417, 120] width 73 height 13
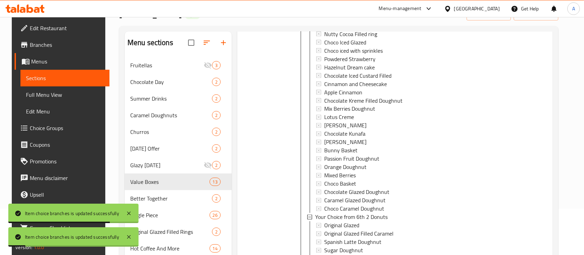
scroll to position [1432, 0]
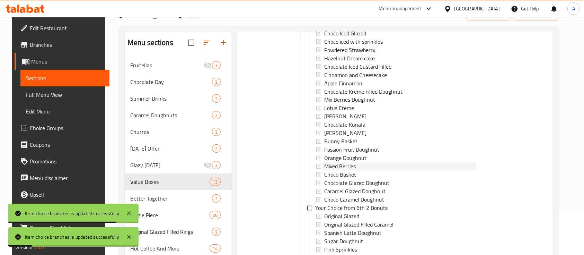
click at [345, 163] on span "Mixed Berries" at bounding box center [340, 166] width 32 height 8
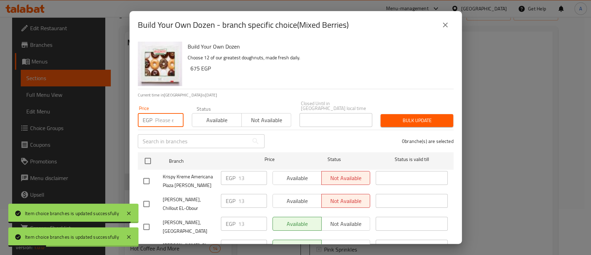
click at [164, 113] on input "number" at bounding box center [169, 120] width 28 height 14
paste input "11.05"
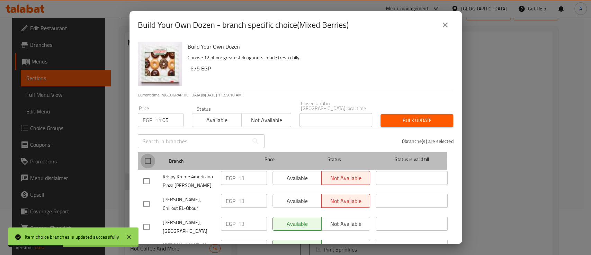
click at [146, 156] on input "checkbox" at bounding box center [148, 160] width 15 height 15
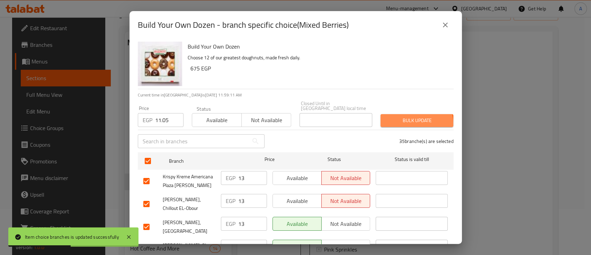
click at [393, 120] on span "Bulk update" at bounding box center [417, 120] width 62 height 9
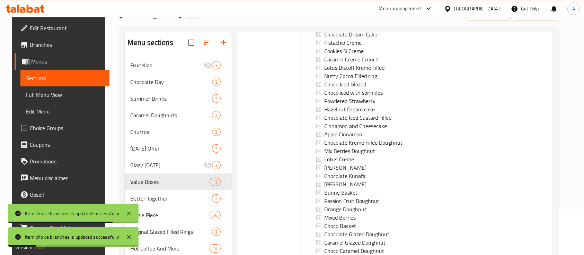
scroll to position [1709, 0]
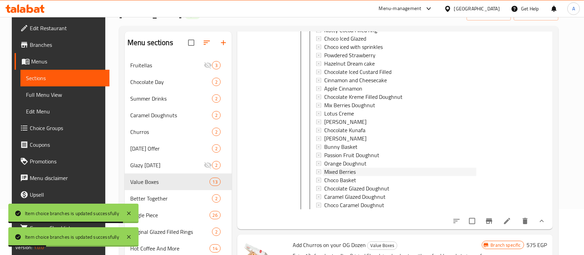
click at [355, 171] on div "Mixed Berries" at bounding box center [400, 171] width 152 height 8
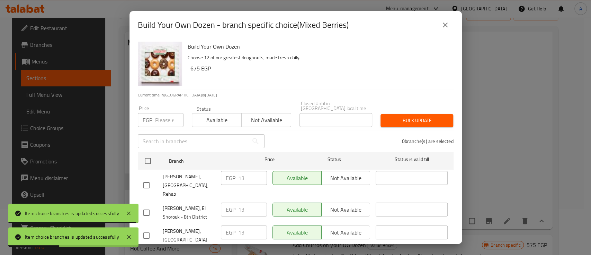
click at [162, 107] on div "Price EGP Price" at bounding box center [161, 116] width 46 height 21
click at [157, 113] on input "number" at bounding box center [169, 120] width 28 height 14
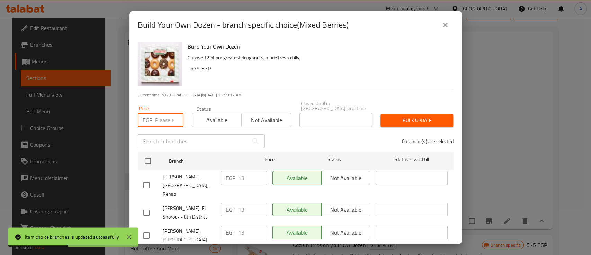
paste input "11.05"
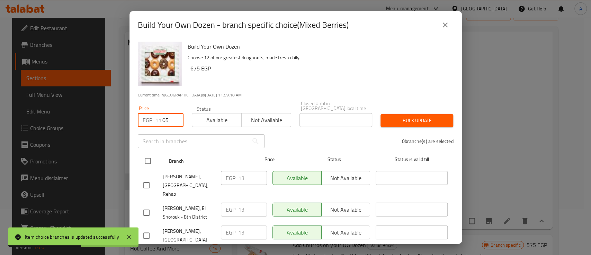
click at [152, 160] on input "checkbox" at bounding box center [148, 160] width 15 height 15
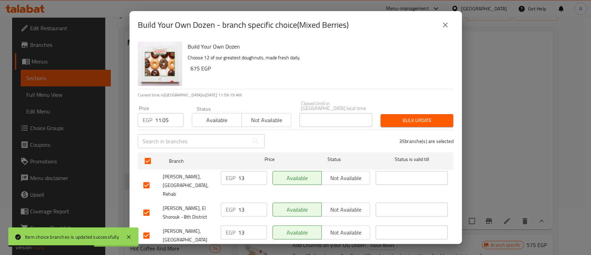
click at [418, 118] on span "Bulk update" at bounding box center [417, 120] width 62 height 9
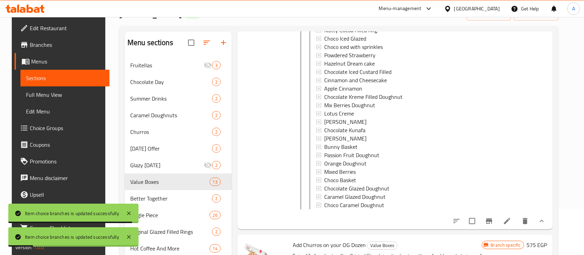
click at [513, 227] on li at bounding box center [506, 220] width 19 height 12
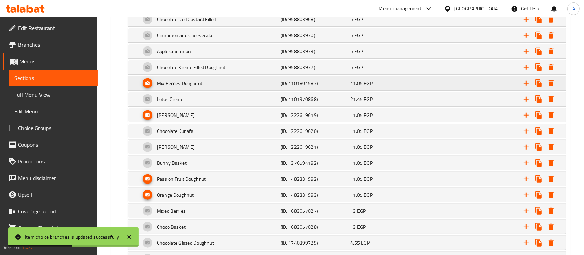
scroll to position [693, 0]
click at [549, 82] on icon "Expand" at bounding box center [551, 83] width 5 height 6
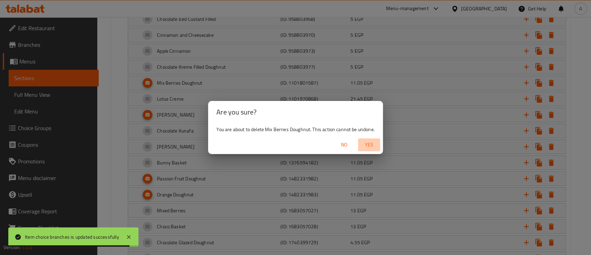
click at [368, 144] on span "Yes" at bounding box center [369, 144] width 17 height 9
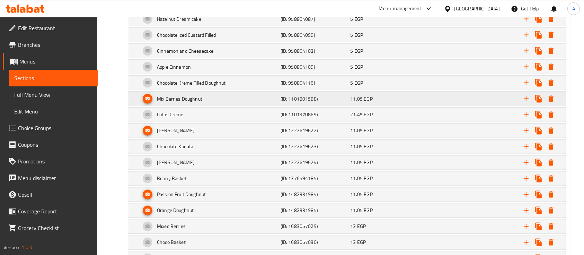
scroll to position [1247, 0]
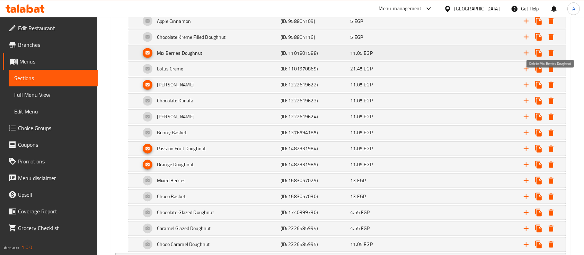
click at [552, 50] on icon "Expand" at bounding box center [551, 53] width 5 height 6
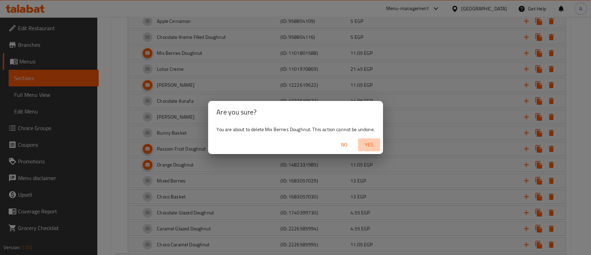
click at [368, 143] on span "Yes" at bounding box center [369, 144] width 17 height 9
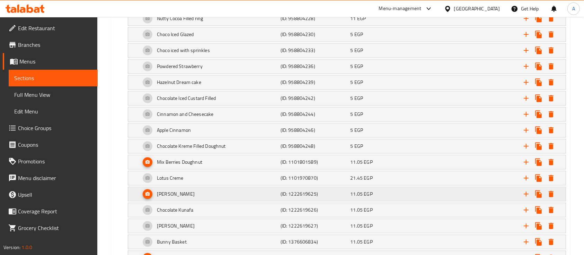
scroll to position [1755, 0]
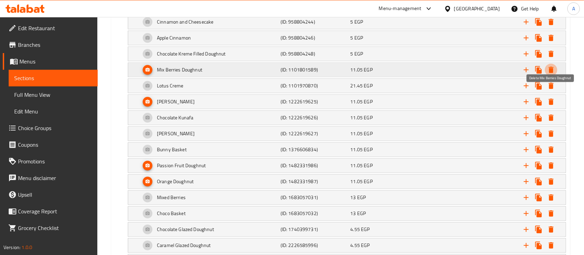
click at [549, 67] on icon "Expand" at bounding box center [551, 70] width 5 height 6
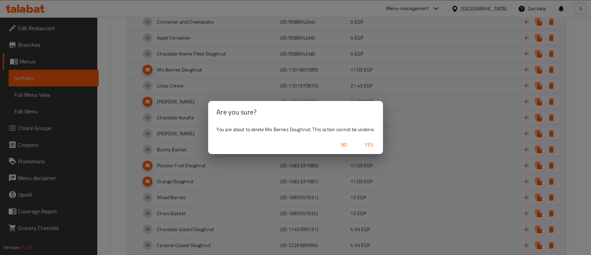
click at [373, 143] on span "Yes" at bounding box center [369, 144] width 17 height 9
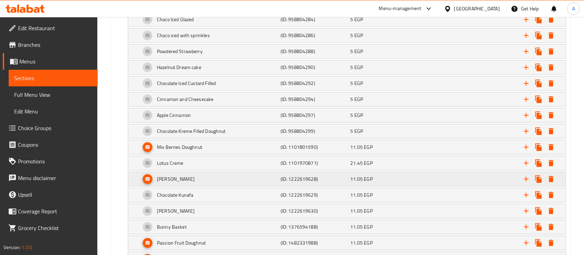
scroll to position [2217, 0]
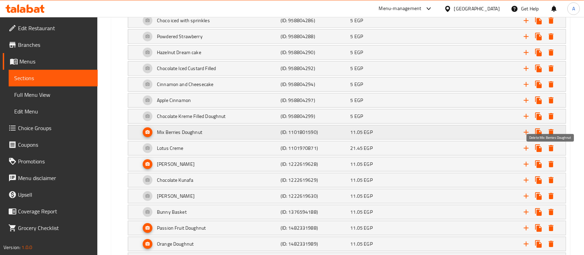
click at [553, 129] on icon "Expand" at bounding box center [551, 132] width 5 height 6
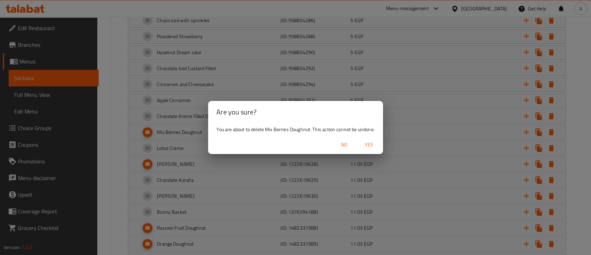
click at [371, 141] on span "Yes" at bounding box center [369, 144] width 17 height 9
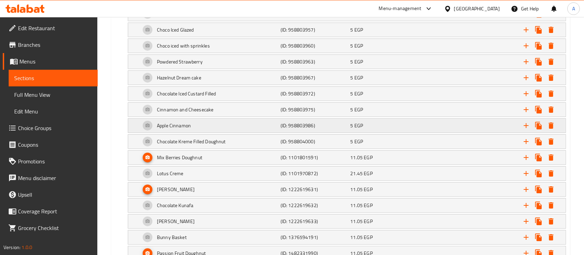
scroll to position [2725, 0]
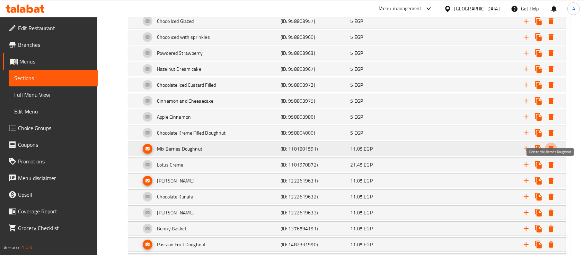
click at [553, 146] on icon "Expand" at bounding box center [551, 149] width 5 height 6
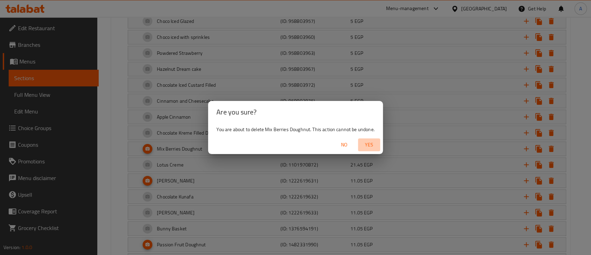
click at [371, 147] on span "Yes" at bounding box center [369, 144] width 17 height 9
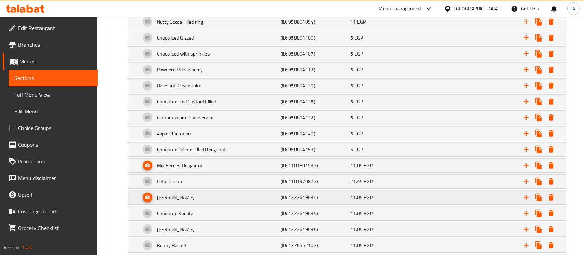
scroll to position [3279, 0]
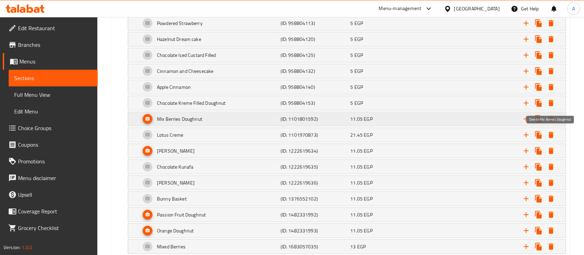
click at [548, 115] on icon "Expand" at bounding box center [551, 119] width 8 height 8
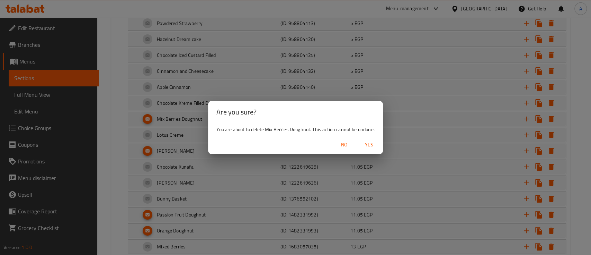
click at [369, 143] on span "Yes" at bounding box center [369, 144] width 17 height 9
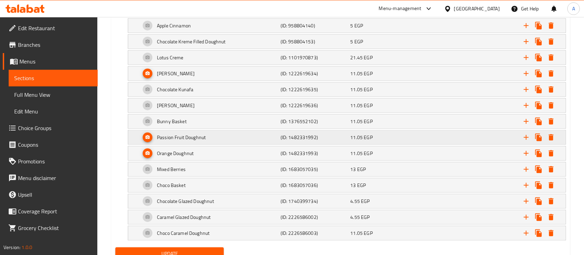
scroll to position [3354, 0]
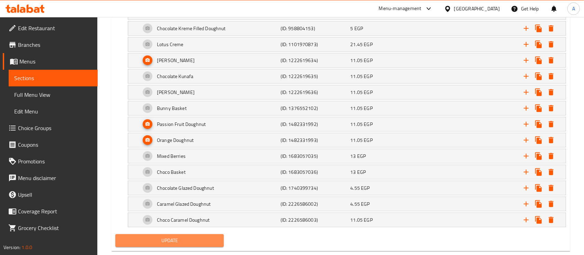
drag, startPoint x: 202, startPoint y: 220, endPoint x: 234, endPoint y: 192, distance: 42.5
click at [202, 234] on button "Update" at bounding box center [169, 240] width 108 height 13
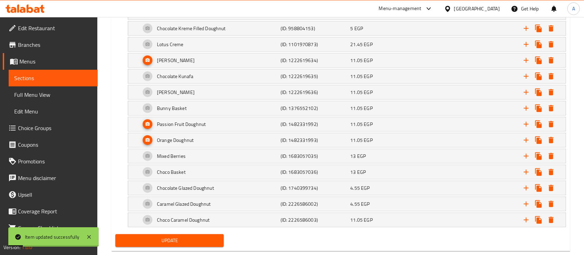
click at [157, 236] on span "Update" at bounding box center [169, 240] width 97 height 9
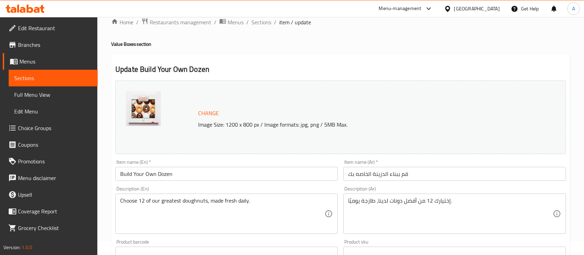
scroll to position [0, 0]
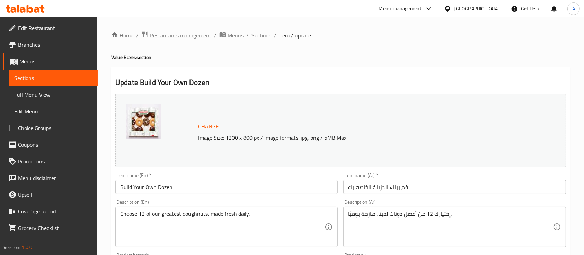
click at [187, 37] on span "Restaurants management" at bounding box center [181, 35] width 62 height 8
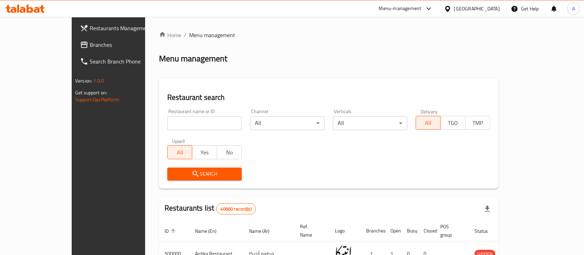
click at [206, 115] on div "Restaurant name or ID Restaurant name or ID" at bounding box center [204, 119] width 74 height 21
click at [207, 118] on input "search" at bounding box center [204, 123] width 74 height 14
click button "Search" at bounding box center [204, 173] width 74 height 13
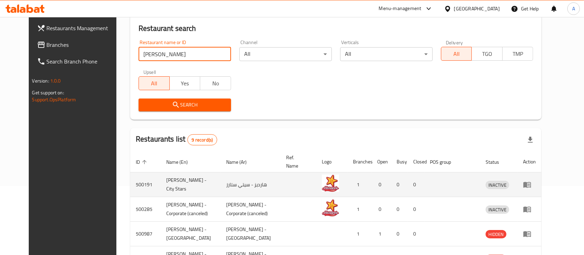
scroll to position [181, 0]
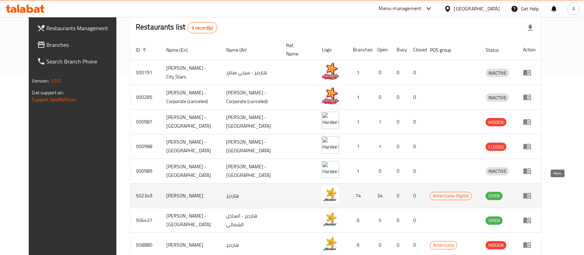
click at [531, 193] on icon "enhanced table" at bounding box center [527, 196] width 8 height 6
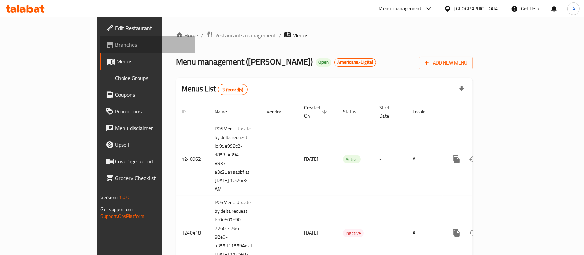
click at [115, 42] on span "Branches" at bounding box center [152, 45] width 74 height 8
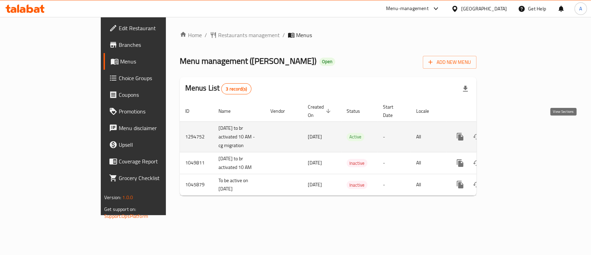
click at [514, 132] on icon "enhanced table" at bounding box center [510, 136] width 8 height 8
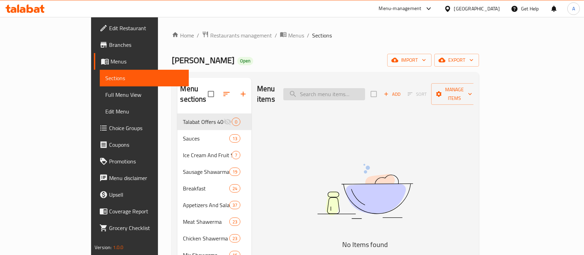
click at [338, 88] on input "search" at bounding box center [324, 94] width 82 height 12
paste input "ساندوتش مكسيكانو"
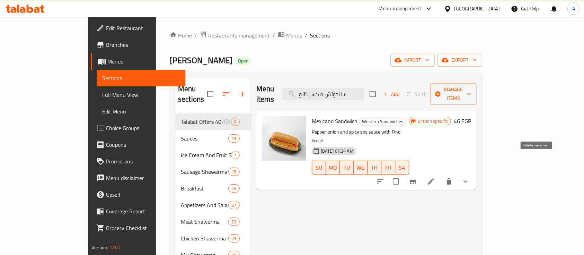
type input "ساندوتش مكسيكانو"
click at [457, 173] on button "delete" at bounding box center [449, 181] width 17 height 17
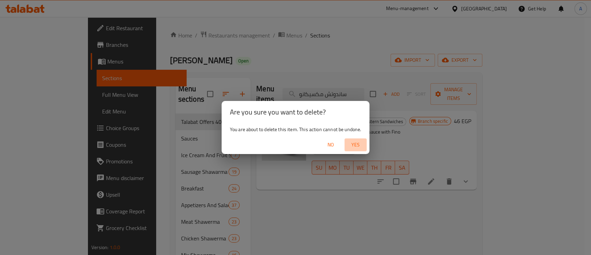
click at [357, 142] on span "Yes" at bounding box center [355, 144] width 17 height 9
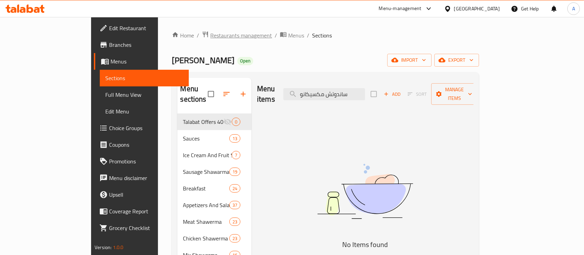
click at [210, 35] on span "Restaurants management" at bounding box center [241, 35] width 62 height 8
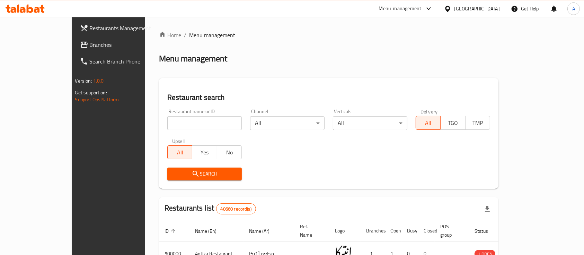
click at [199, 121] on div at bounding box center [292, 127] width 584 height 255
click at [199, 121] on input "search" at bounding box center [204, 123] width 74 height 14
type input "Subway"
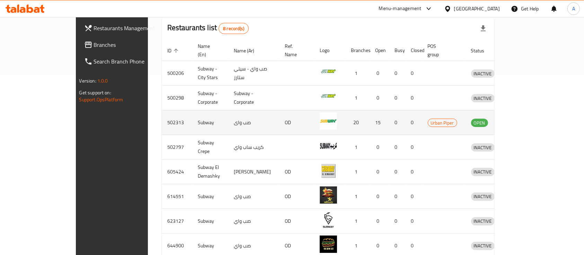
scroll to position [211, 0]
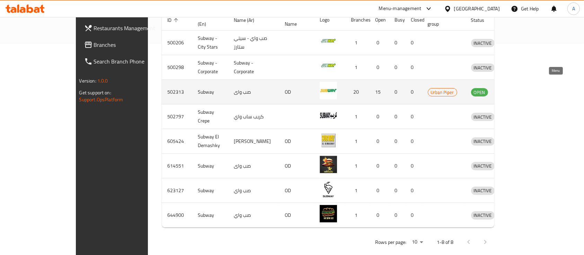
click at [517, 88] on icon "enhanced table" at bounding box center [513, 92] width 8 height 8
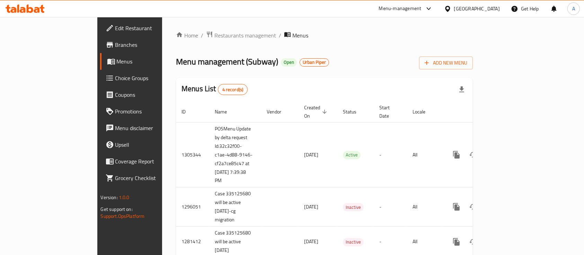
scroll to position [46, 0]
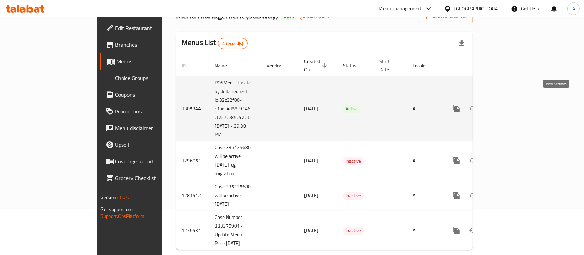
click at [511, 104] on icon "enhanced table" at bounding box center [506, 108] width 8 height 8
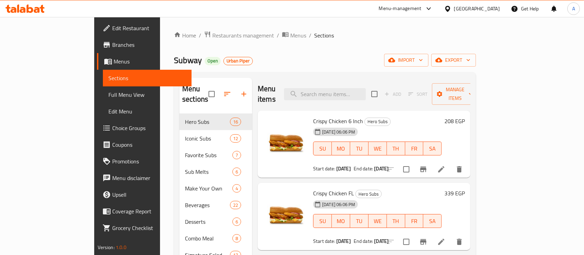
click at [114, 62] on span "Menus" at bounding box center [150, 61] width 73 height 8
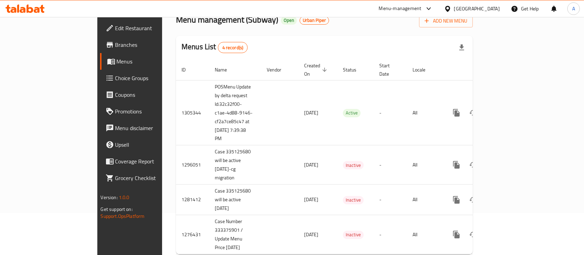
scroll to position [46, 0]
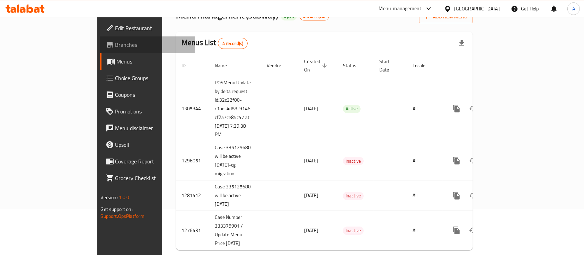
click at [115, 42] on span "Branches" at bounding box center [152, 45] width 74 height 8
